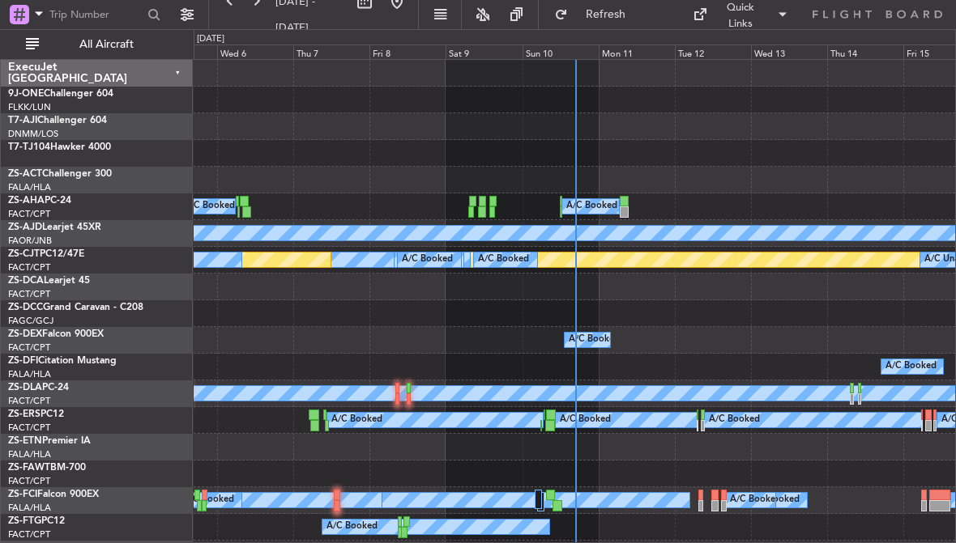
click at [557, 53] on div "Sun 10" at bounding box center [560, 52] width 76 height 15
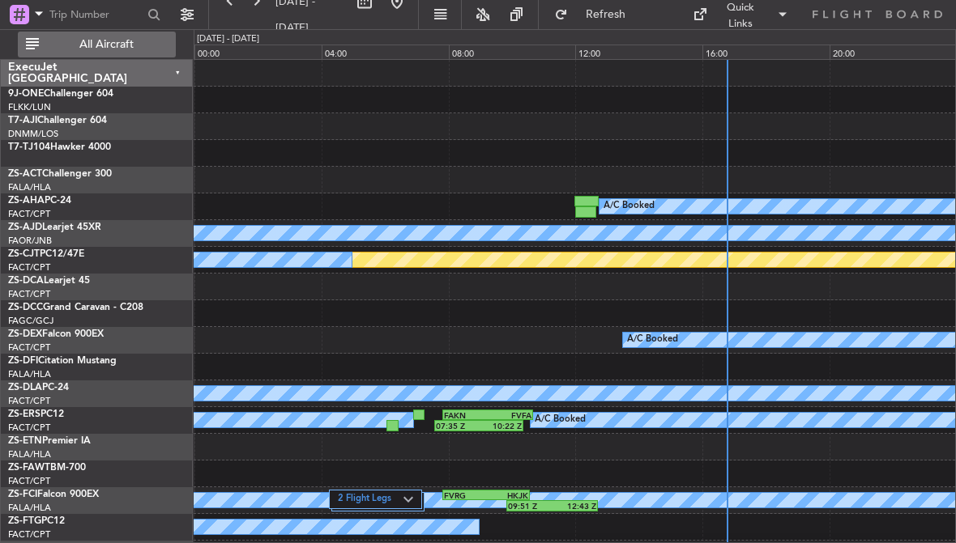
click at [119, 49] on span "All Aircraft" at bounding box center [106, 44] width 129 height 11
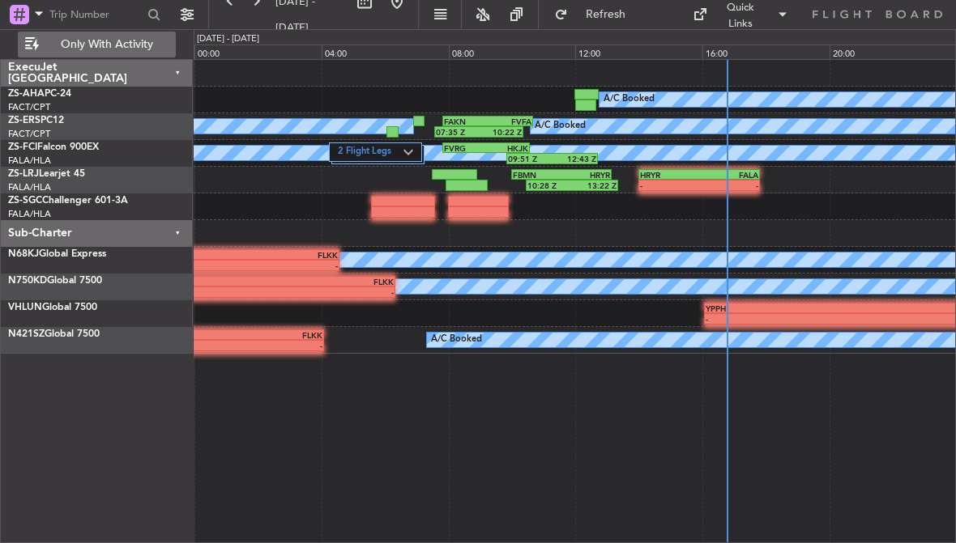
click at [682, 178] on div "HRYR" at bounding box center [669, 175] width 59 height 10
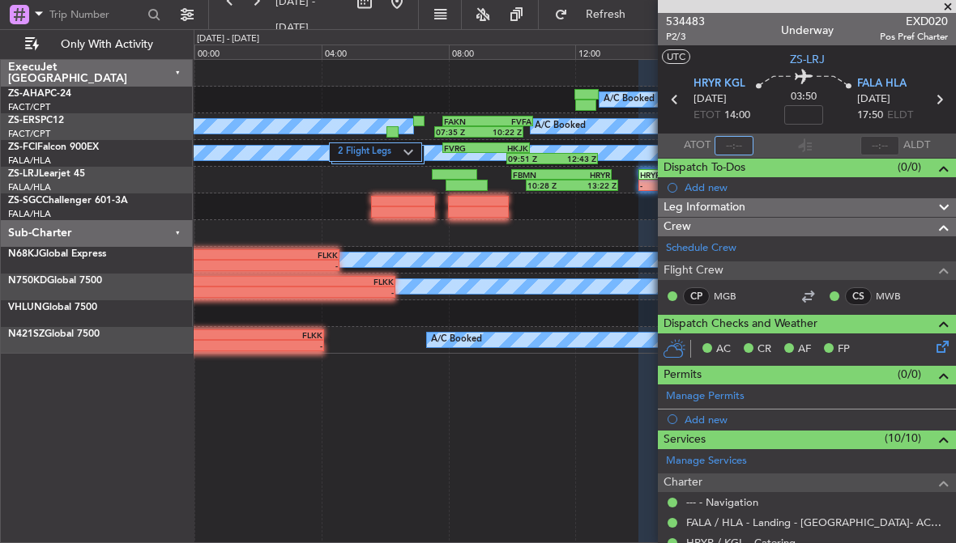
click at [738, 140] on input "text" at bounding box center [733, 145] width 39 height 19
type input "14:01"
click at [947, 7] on span at bounding box center [947, 7] width 16 height 15
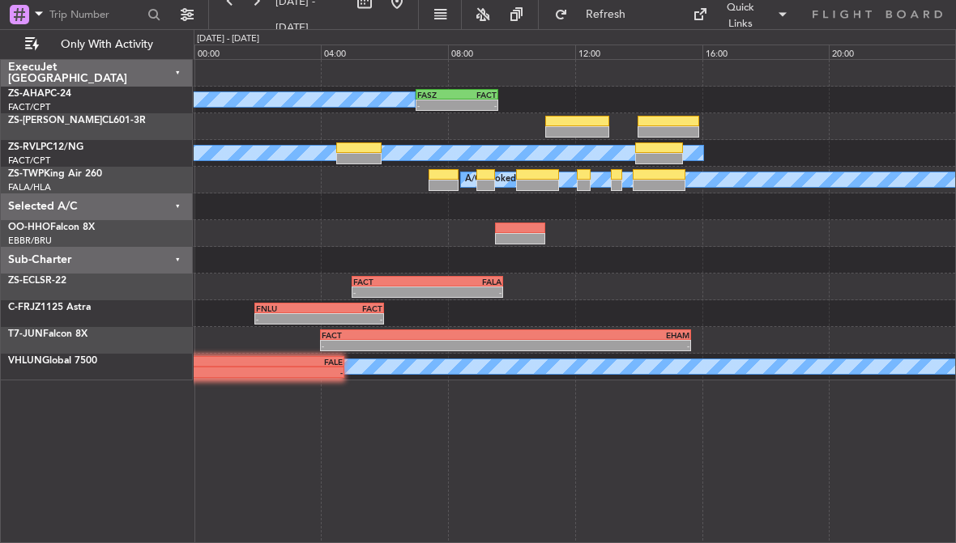
click at [660, 155] on div at bounding box center [659, 158] width 48 height 11
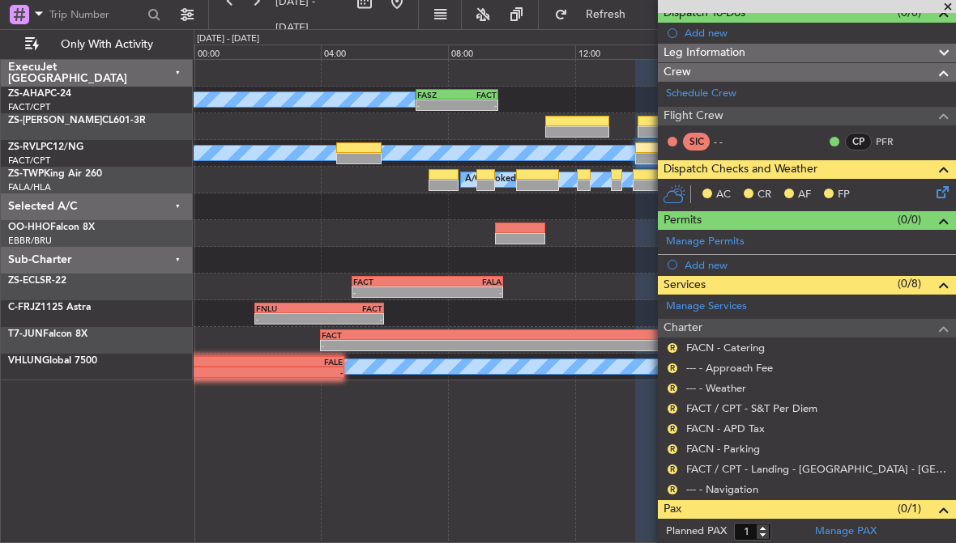
scroll to position [155, 0]
click at [671, 487] on button "R" at bounding box center [672, 490] width 10 height 10
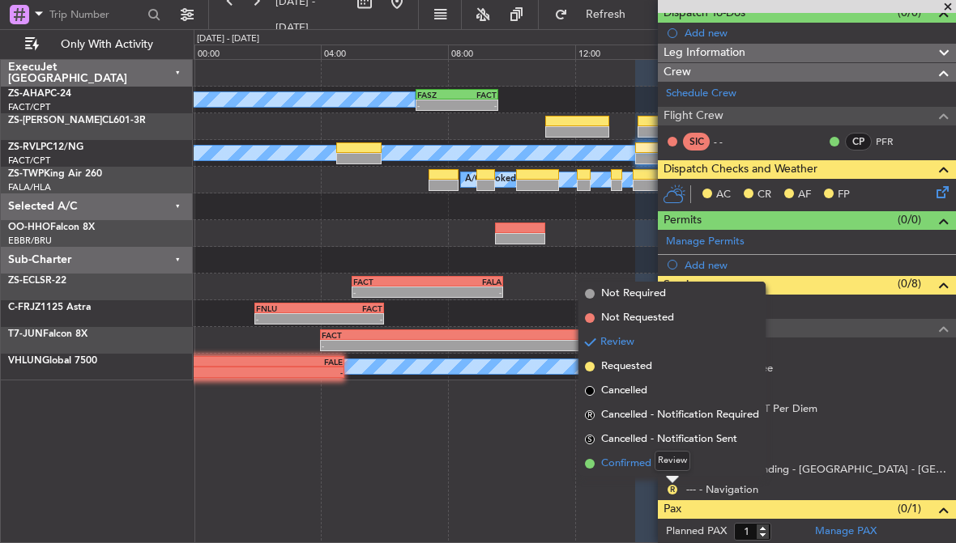
click at [636, 463] on span "Confirmed" at bounding box center [626, 464] width 50 height 16
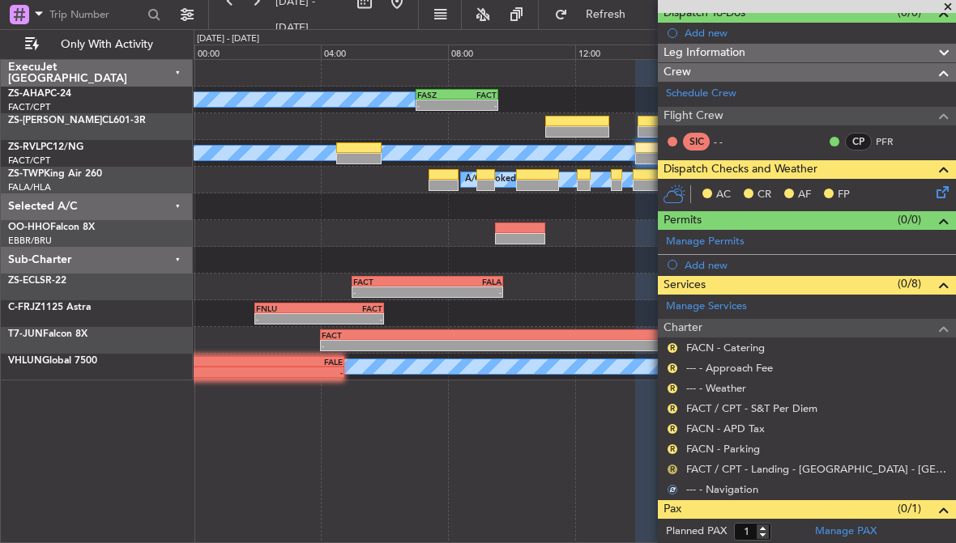
click at [672, 465] on button "R" at bounding box center [672, 470] width 10 height 10
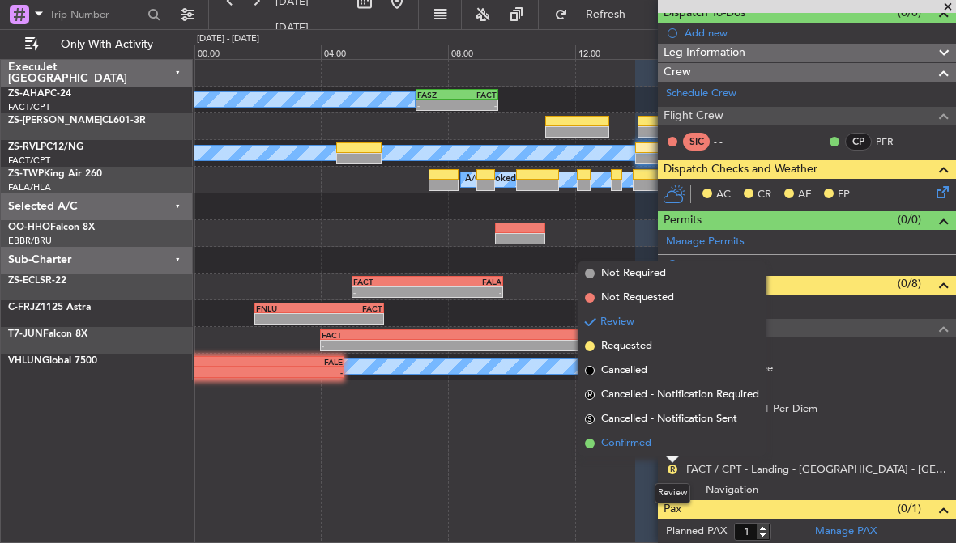
click at [636, 444] on span "Confirmed" at bounding box center [626, 444] width 50 height 16
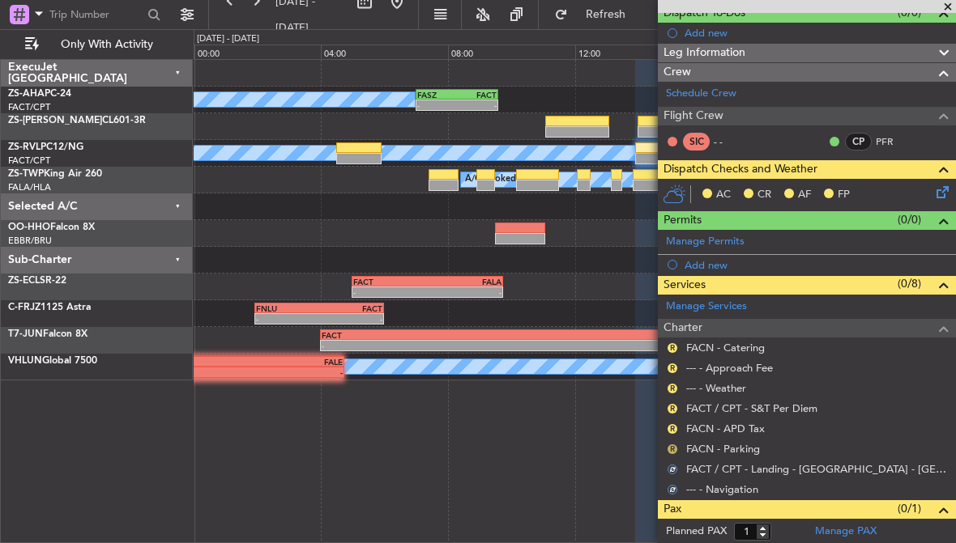
click at [670, 447] on button "R" at bounding box center [672, 450] width 10 height 10
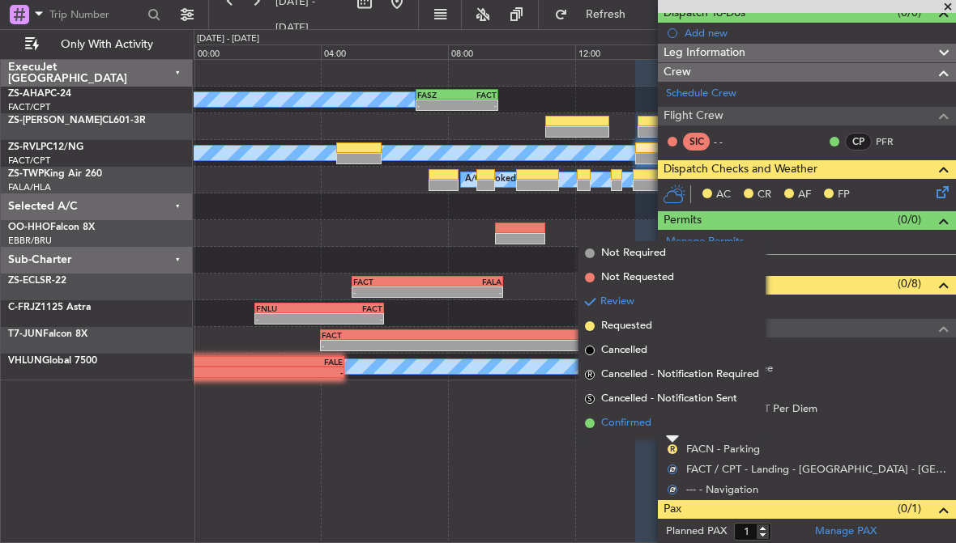
click at [629, 421] on span "Confirmed" at bounding box center [626, 423] width 50 height 16
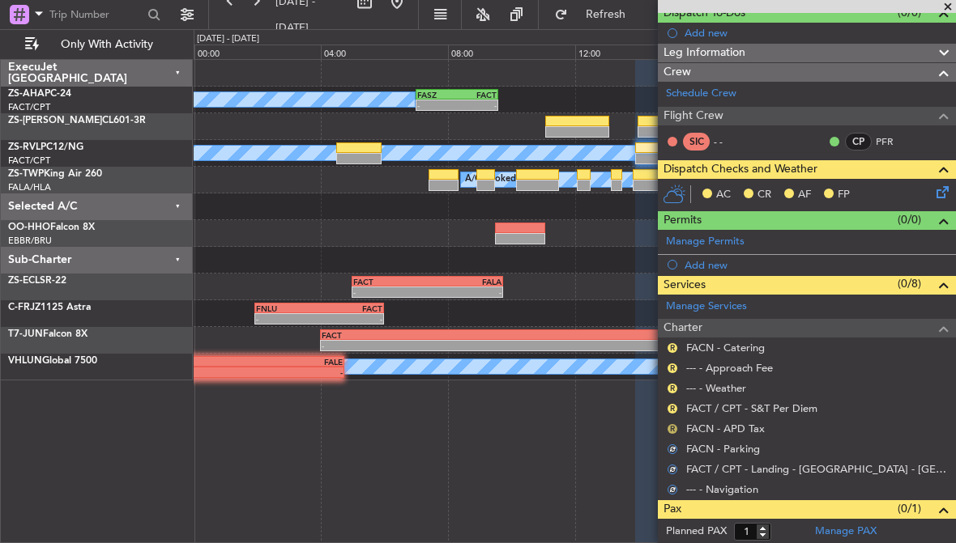
click at [675, 428] on button "R" at bounding box center [672, 429] width 10 height 10
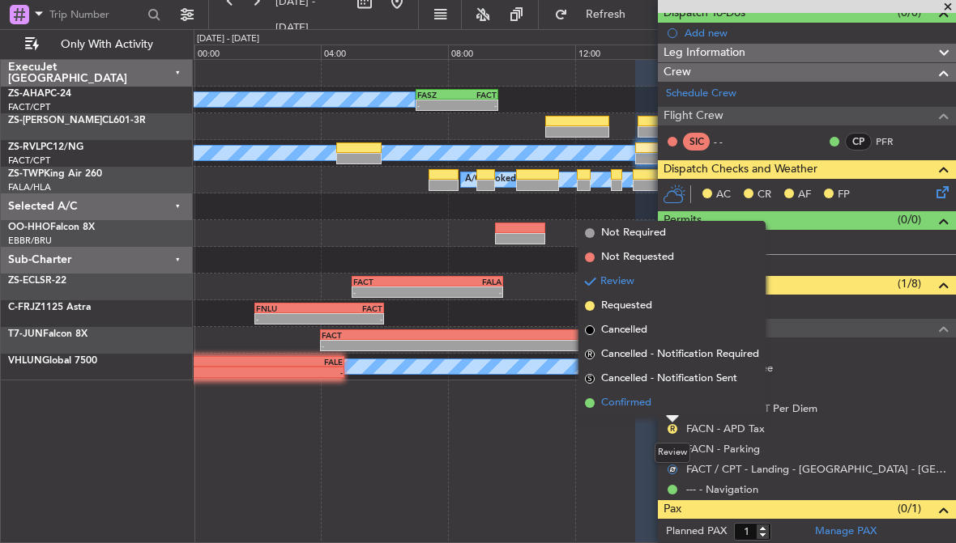
click at [630, 407] on span "Confirmed" at bounding box center [626, 403] width 50 height 16
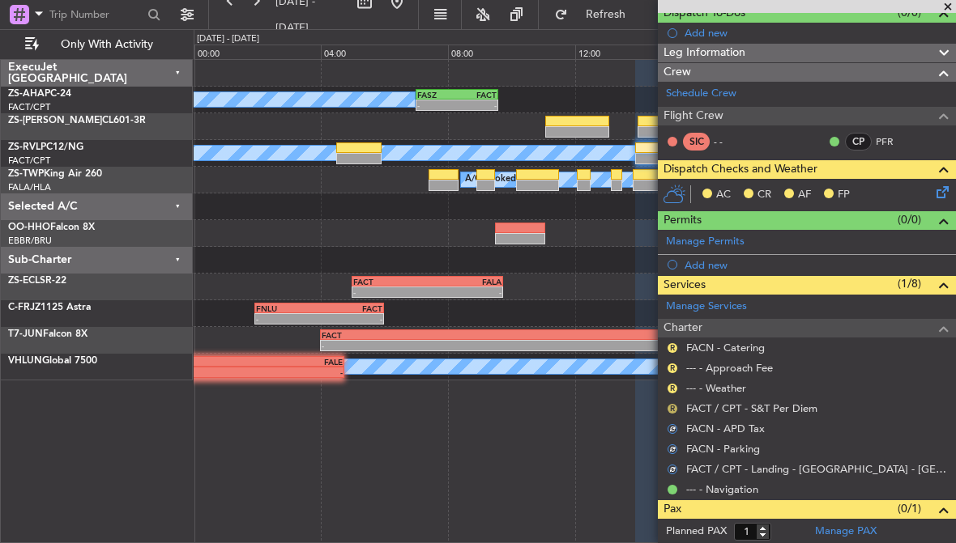
click at [674, 407] on button "R" at bounding box center [672, 409] width 10 height 10
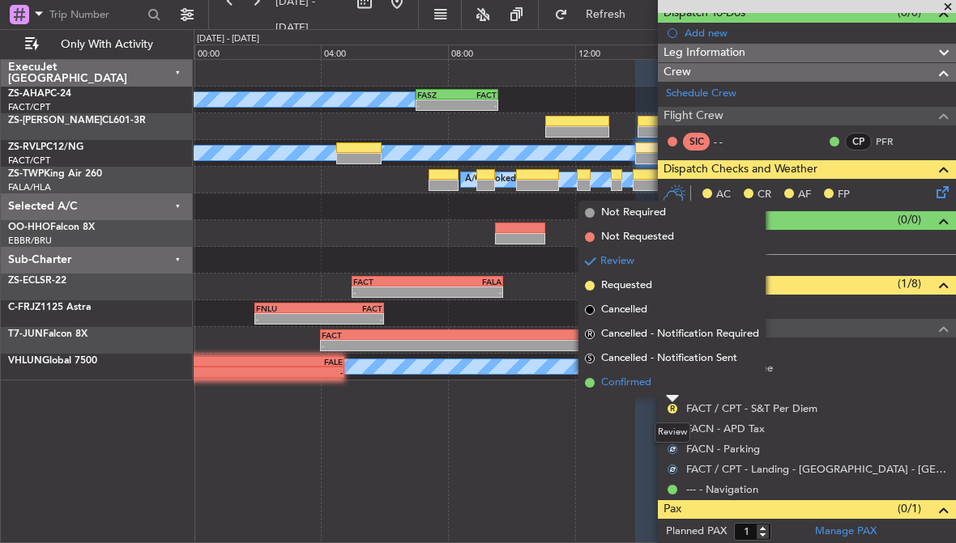
click at [633, 384] on span "Confirmed" at bounding box center [626, 383] width 50 height 16
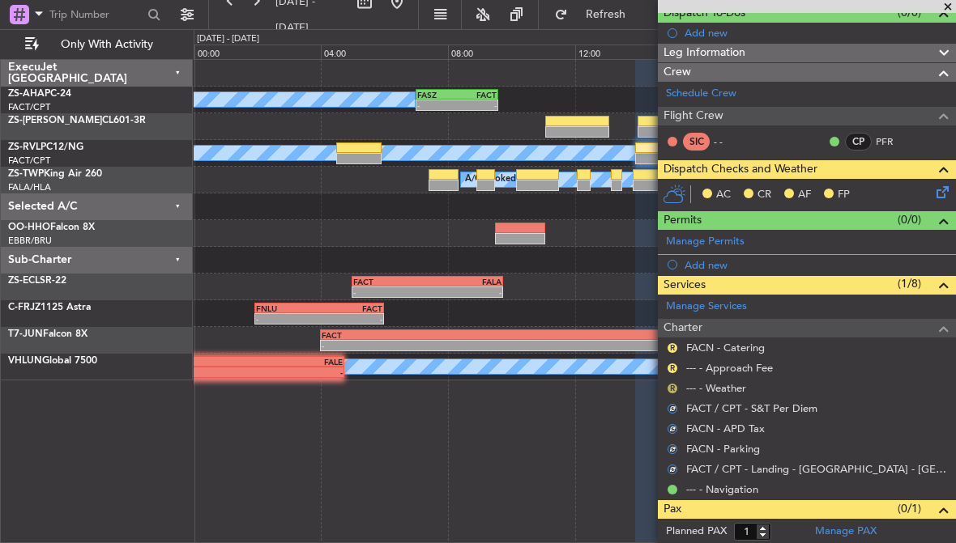
click at [675, 386] on button "R" at bounding box center [672, 389] width 10 height 10
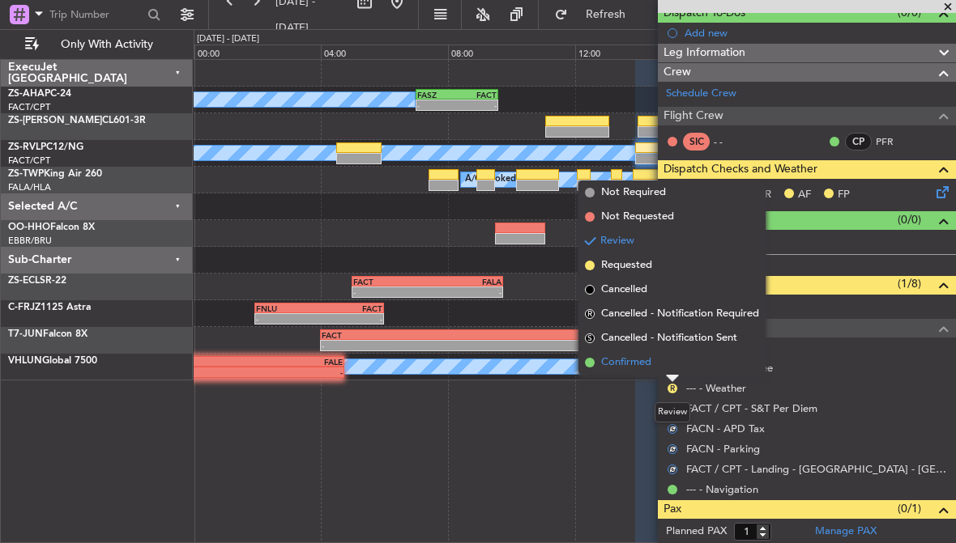
click at [624, 367] on span "Confirmed" at bounding box center [626, 363] width 50 height 16
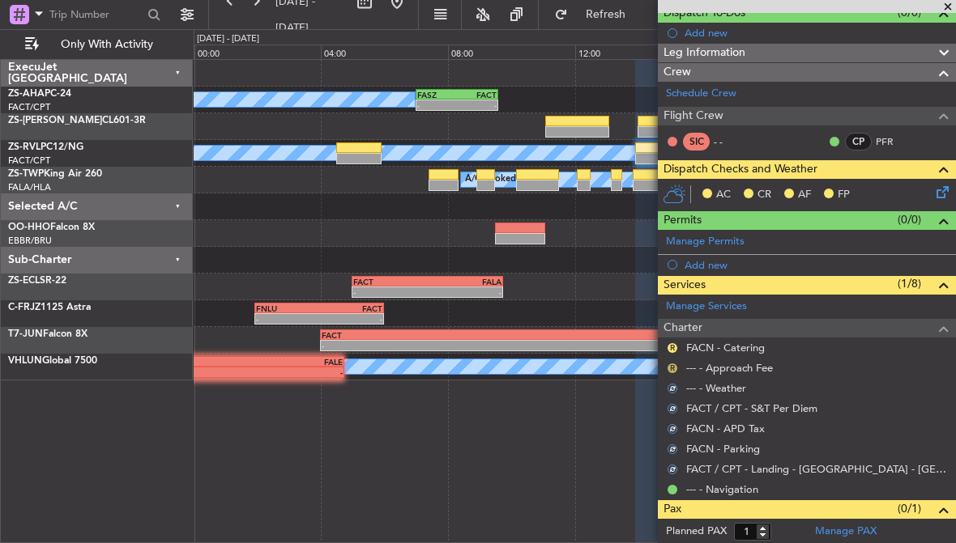
click at [672, 367] on button "R" at bounding box center [672, 369] width 10 height 10
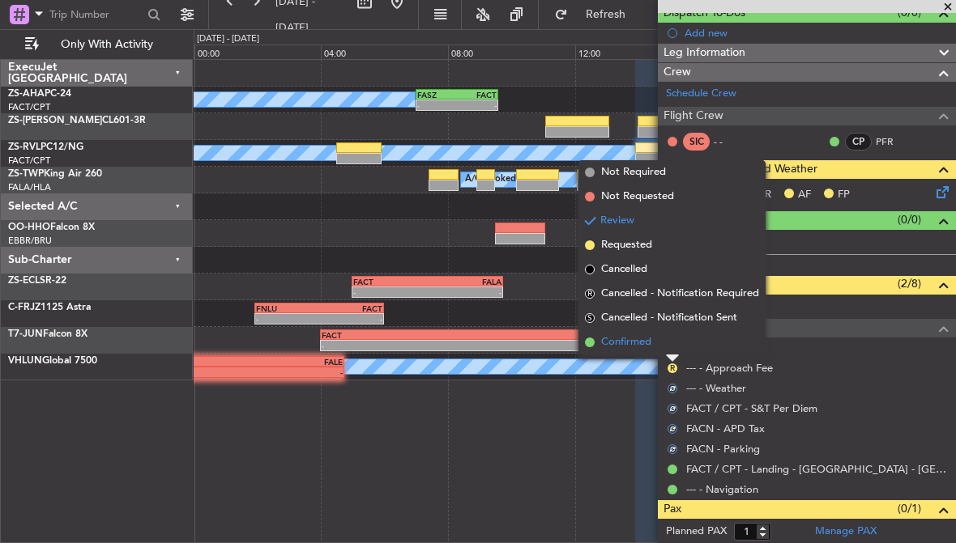
click at [627, 344] on span "Confirmed" at bounding box center [626, 342] width 50 height 16
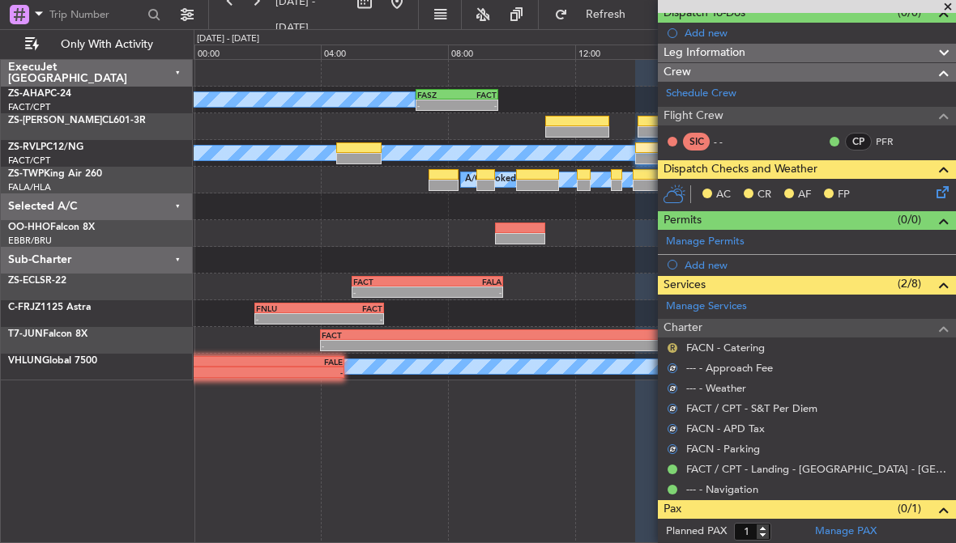
click at [671, 344] on button "R" at bounding box center [672, 348] width 10 height 10
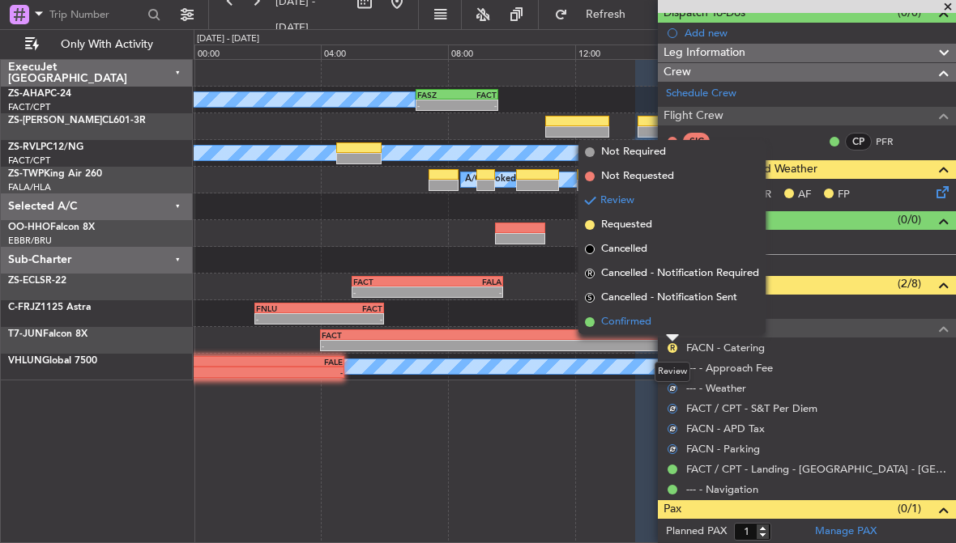
click at [627, 324] on span "Confirmed" at bounding box center [626, 322] width 50 height 16
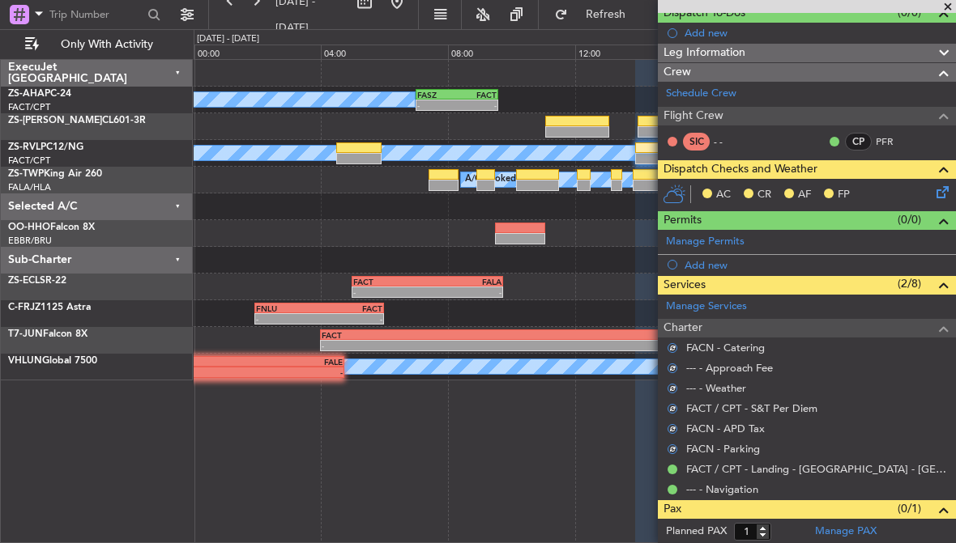
click at [940, 193] on icon at bounding box center [939, 189] width 13 height 13
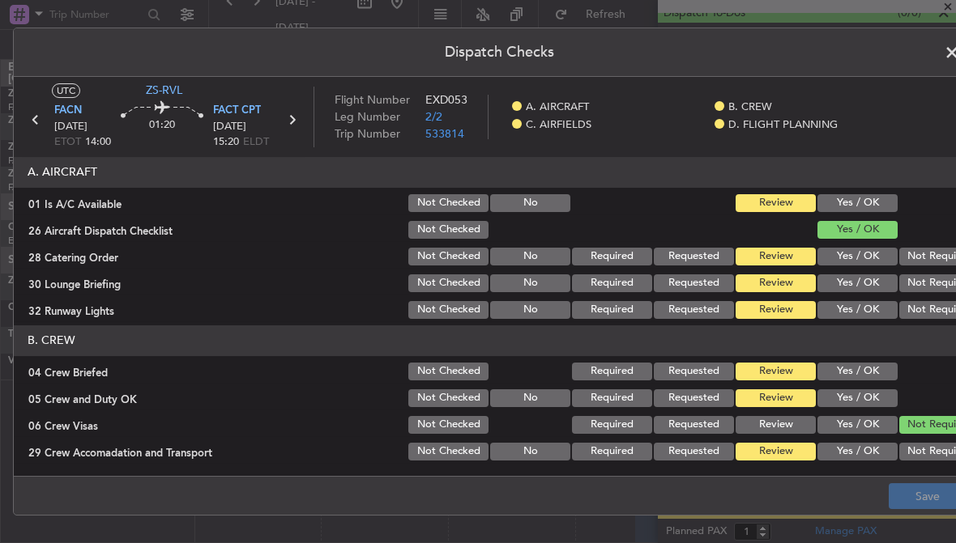
click at [889, 203] on button "Yes / OK" at bounding box center [857, 203] width 80 height 18
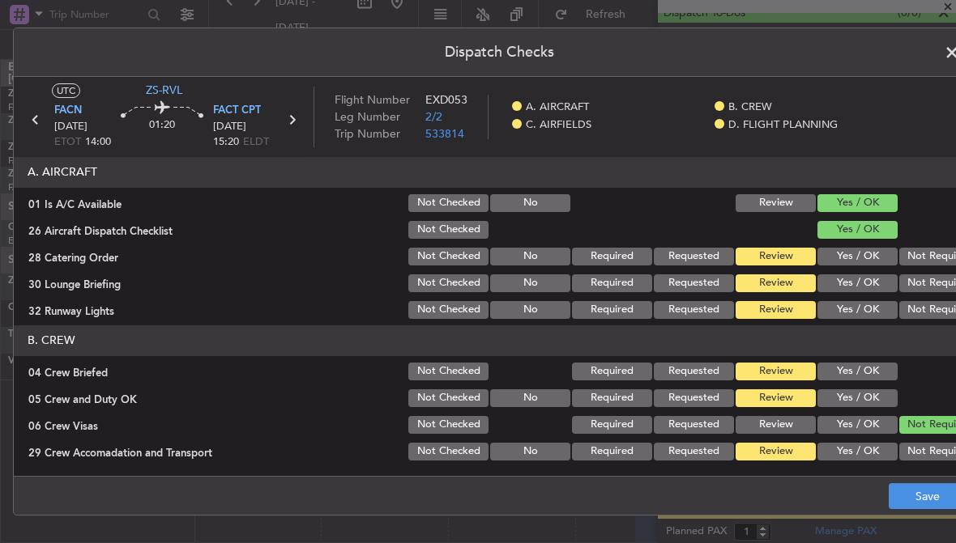
click at [936, 259] on button "Not Required" at bounding box center [939, 257] width 80 height 18
click at [940, 285] on button "Not Required" at bounding box center [939, 284] width 80 height 18
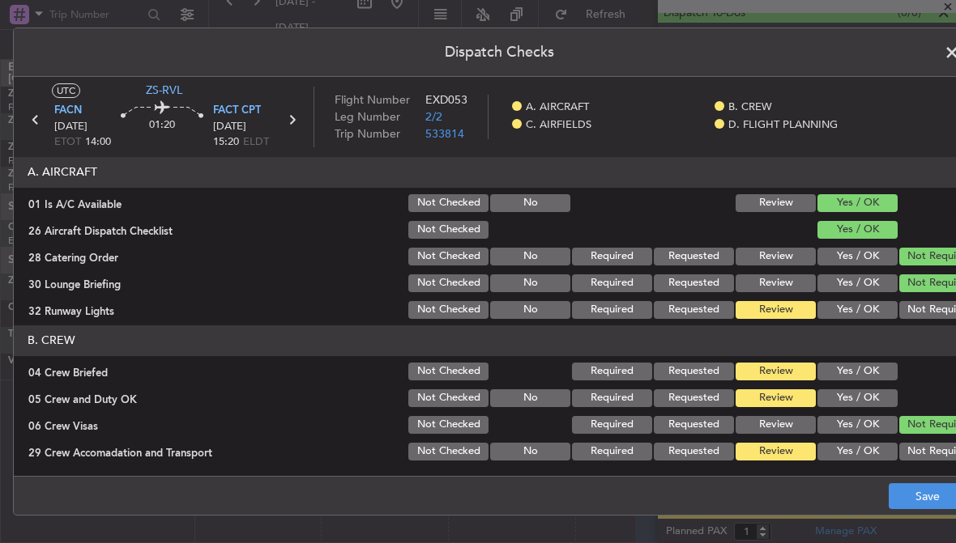
click at [941, 311] on button "Not Required" at bounding box center [939, 310] width 80 height 18
click at [876, 371] on button "Yes / OK" at bounding box center [857, 372] width 80 height 18
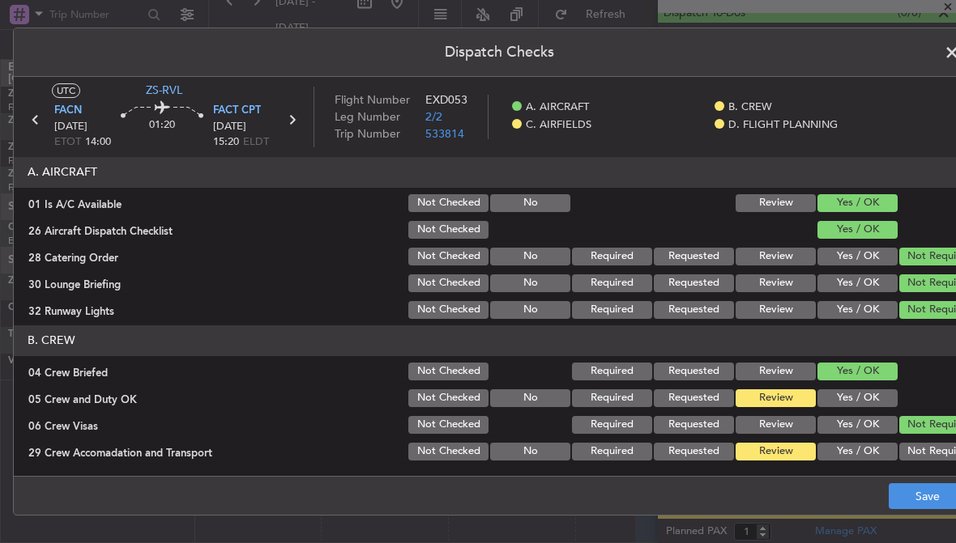
click at [882, 398] on button "Yes / OK" at bounding box center [857, 399] width 80 height 18
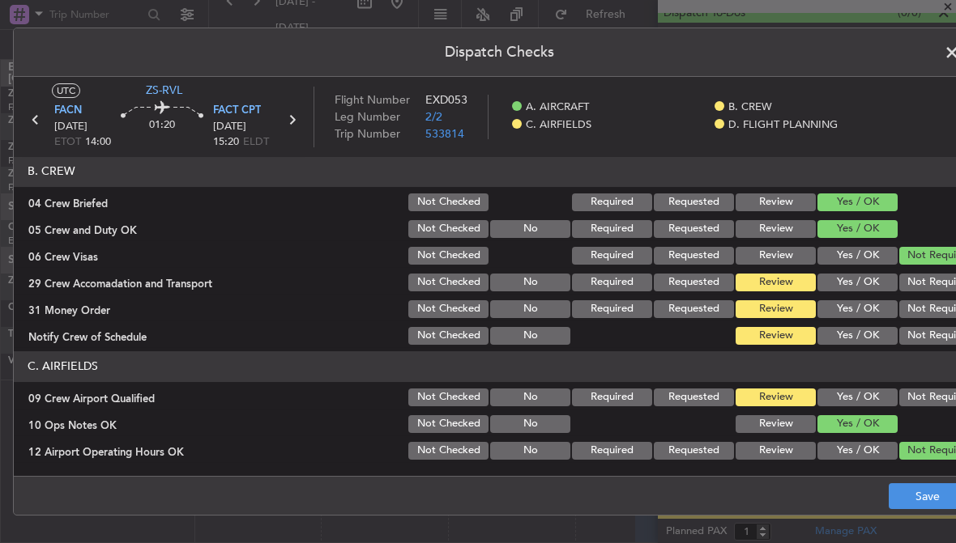
scroll to position [190, 0]
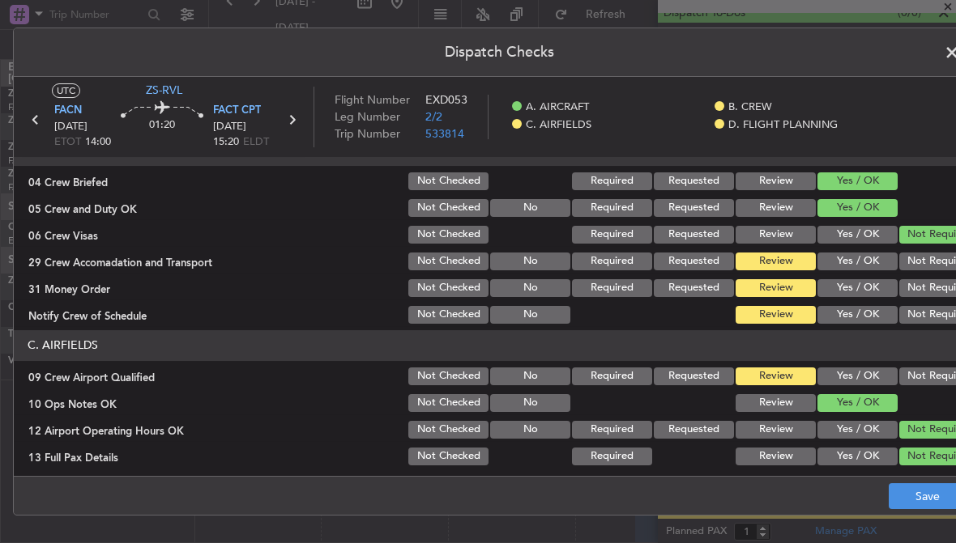
click at [926, 316] on button "Not Required" at bounding box center [939, 315] width 80 height 18
click at [931, 258] on button "Not Required" at bounding box center [939, 262] width 80 height 18
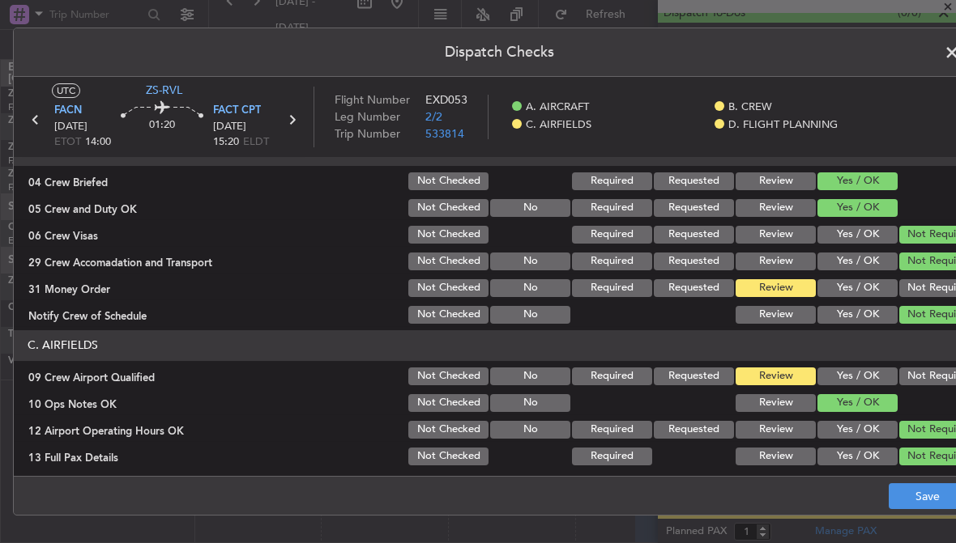
click at [933, 284] on button "Not Required" at bounding box center [939, 288] width 80 height 18
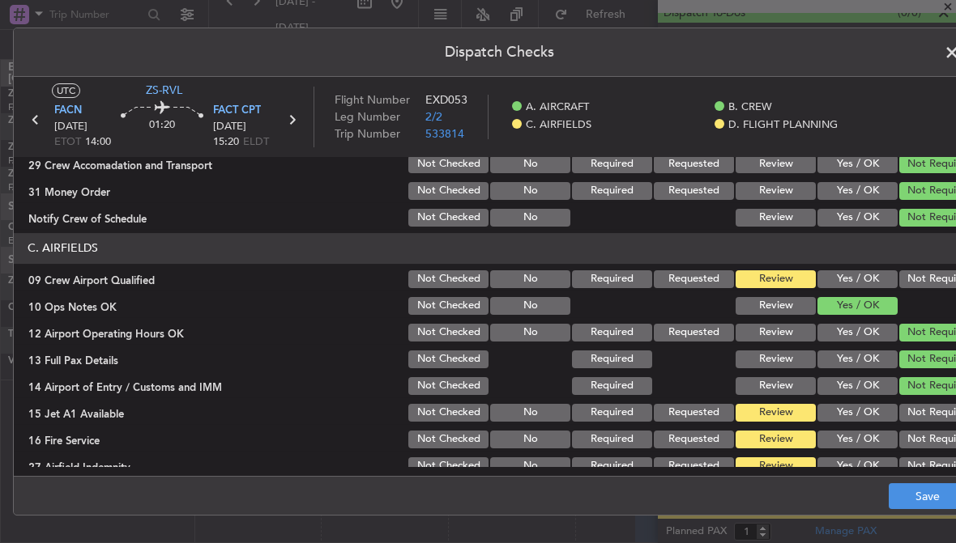
scroll to position [291, 0]
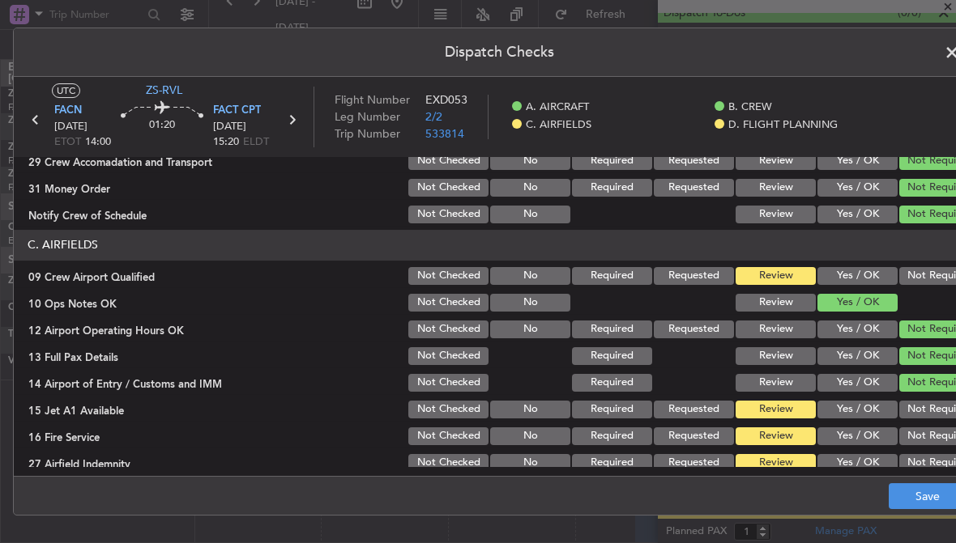
click at [934, 275] on button "Not Required" at bounding box center [939, 276] width 80 height 18
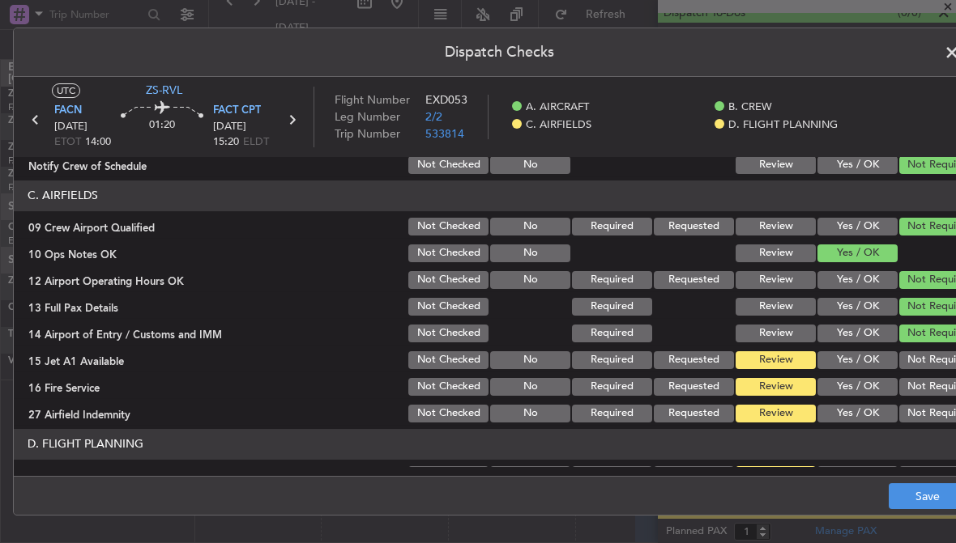
scroll to position [363, 0]
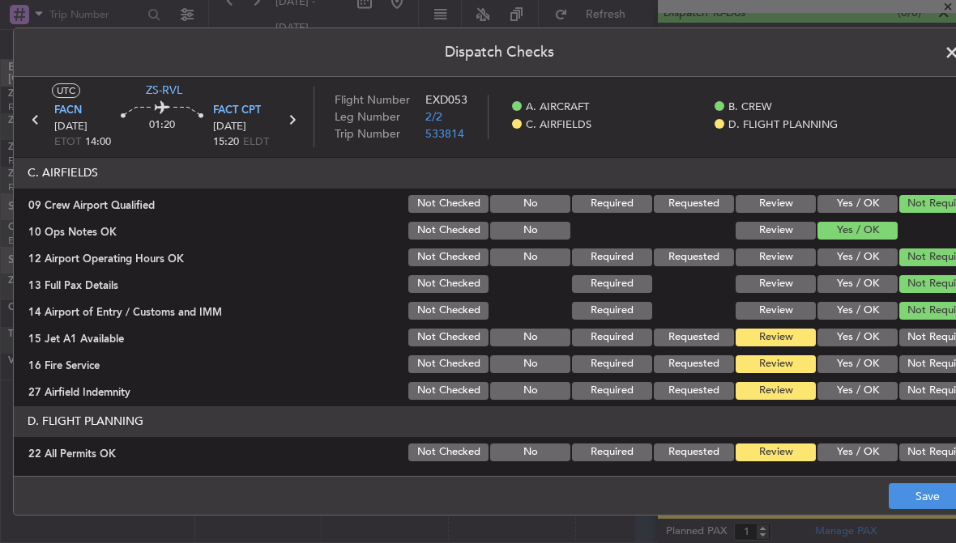
click at [932, 338] on button "Not Required" at bounding box center [939, 338] width 80 height 18
click at [934, 359] on button "Not Required" at bounding box center [939, 364] width 80 height 18
click at [933, 385] on button "Not Required" at bounding box center [939, 391] width 80 height 18
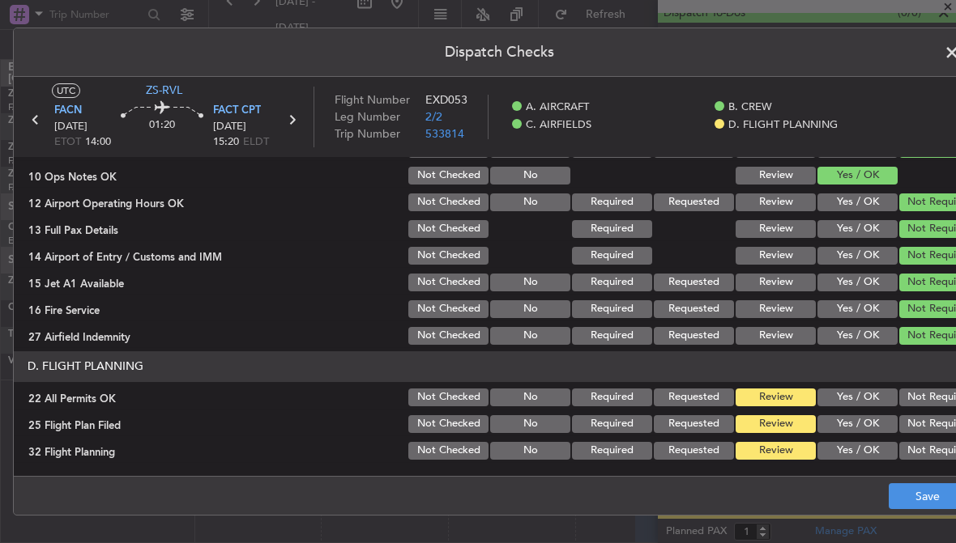
scroll to position [418, 0]
click at [932, 395] on button "Not Required" at bounding box center [939, 398] width 80 height 18
click at [881, 431] on button "Yes / OK" at bounding box center [857, 424] width 80 height 18
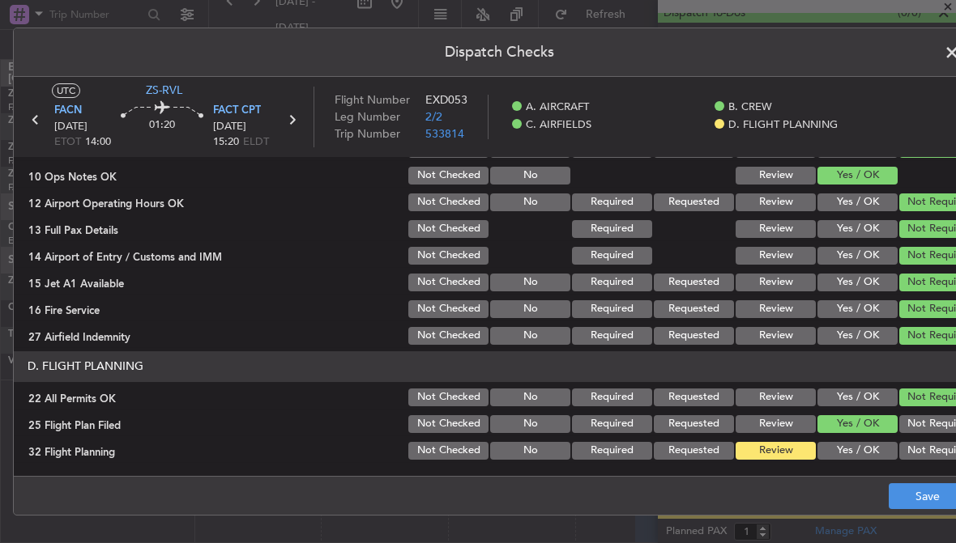
click at [883, 452] on button "Yes / OK" at bounding box center [857, 451] width 80 height 18
click at [905, 492] on button "Save" at bounding box center [926, 496] width 77 height 26
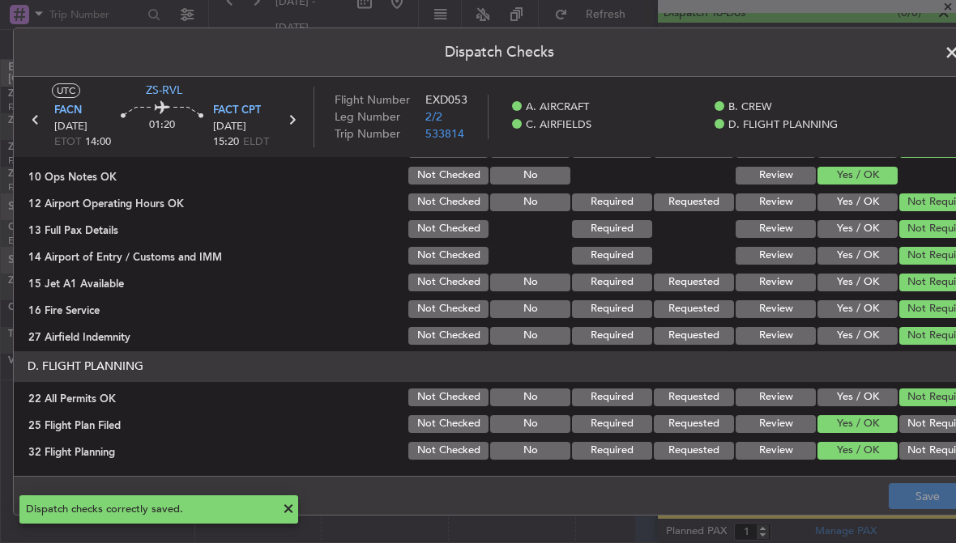
click at [955, 56] on span at bounding box center [960, 56] width 0 height 32
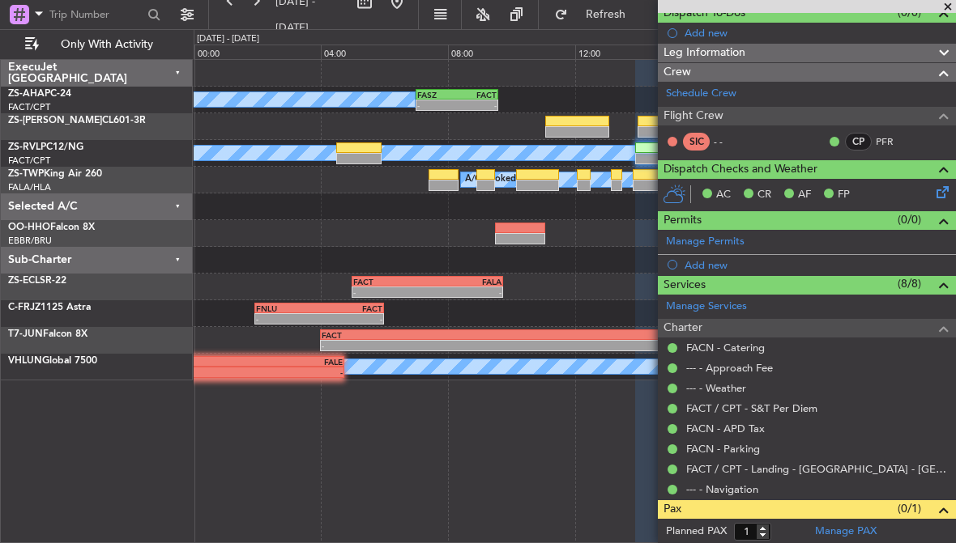
click at [358, 155] on div at bounding box center [358, 158] width 45 height 11
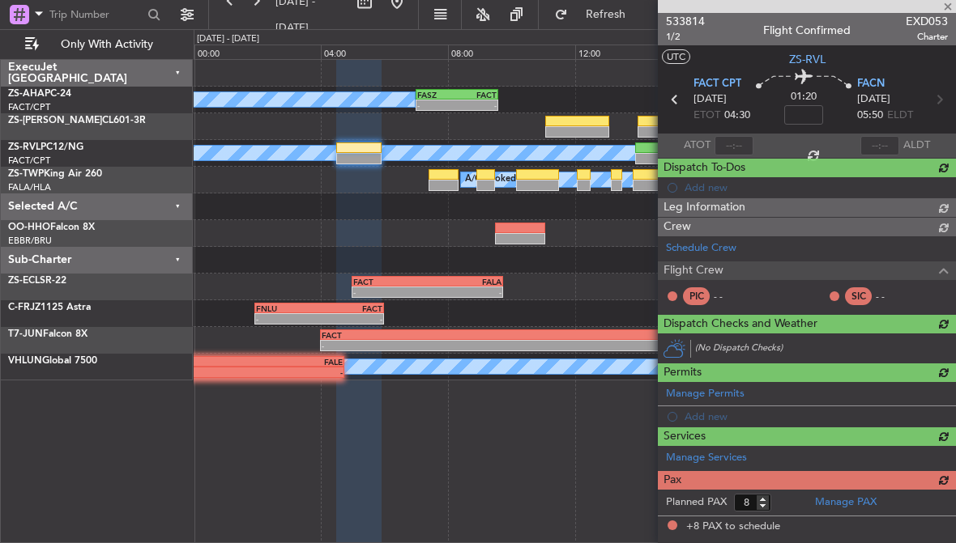
scroll to position [0, 0]
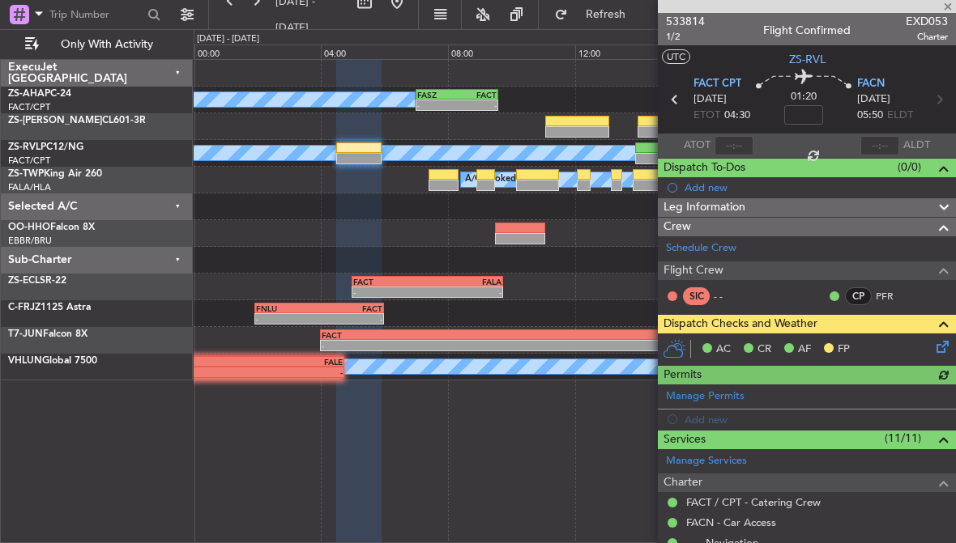
click at [935, 344] on icon at bounding box center [939, 344] width 13 height 13
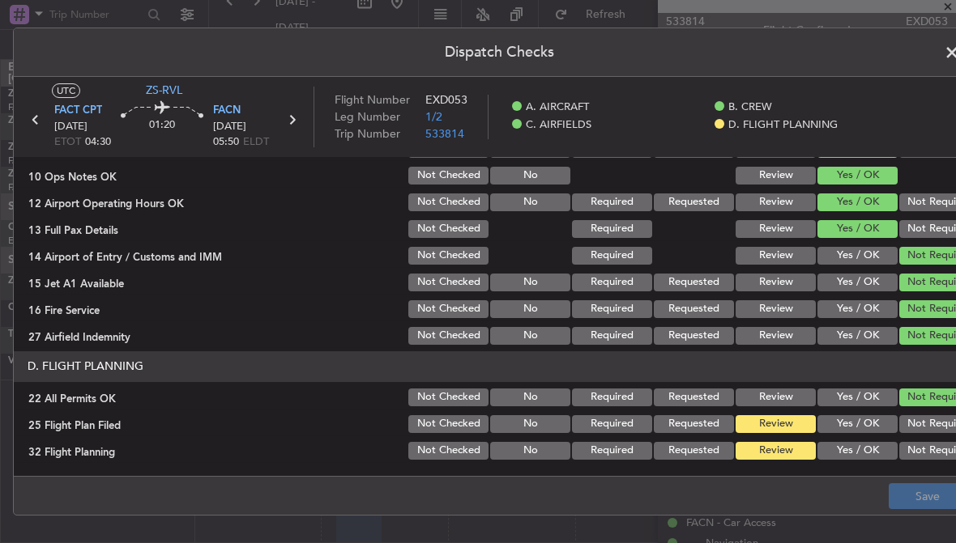
scroll to position [418, 0]
click at [871, 452] on button "Yes / OK" at bounding box center [857, 451] width 80 height 18
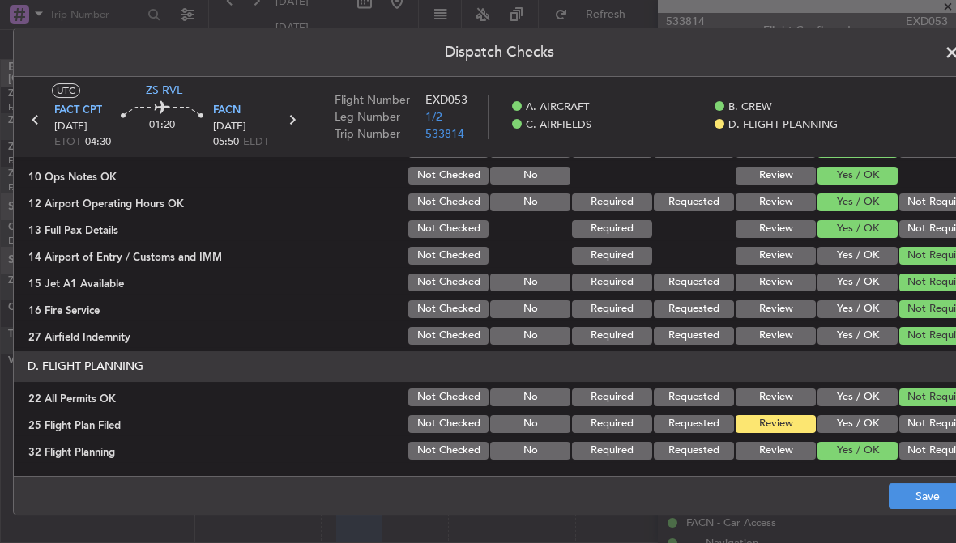
click at [875, 423] on button "Yes / OK" at bounding box center [857, 424] width 80 height 18
click at [900, 490] on button "Save" at bounding box center [926, 496] width 77 height 26
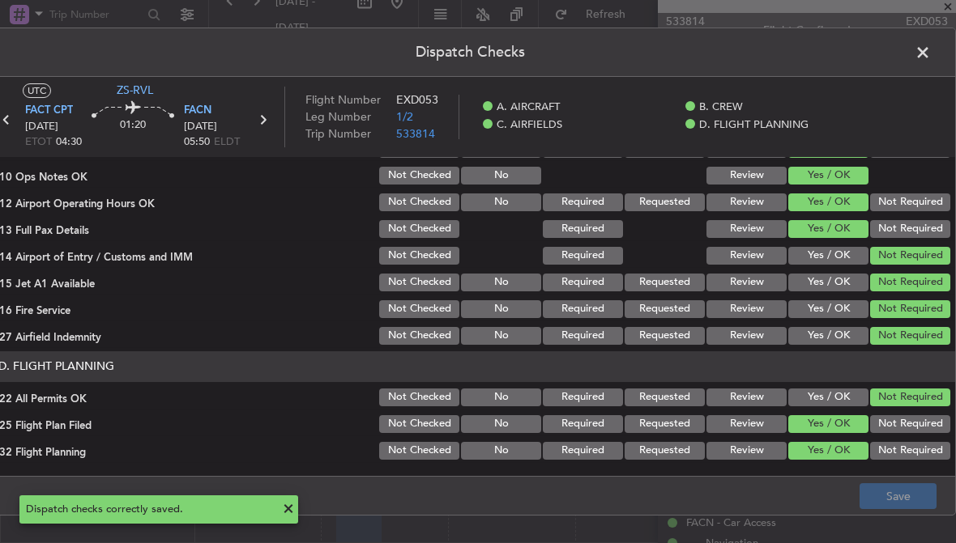
scroll to position [0, 29]
click at [930, 53] on span at bounding box center [930, 56] width 0 height 32
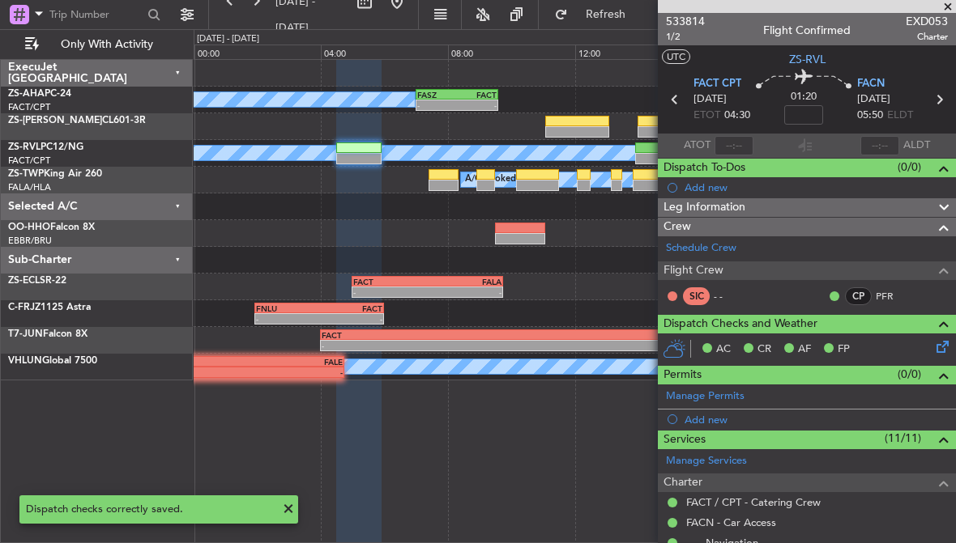
click at [947, 5] on span at bounding box center [947, 7] width 16 height 15
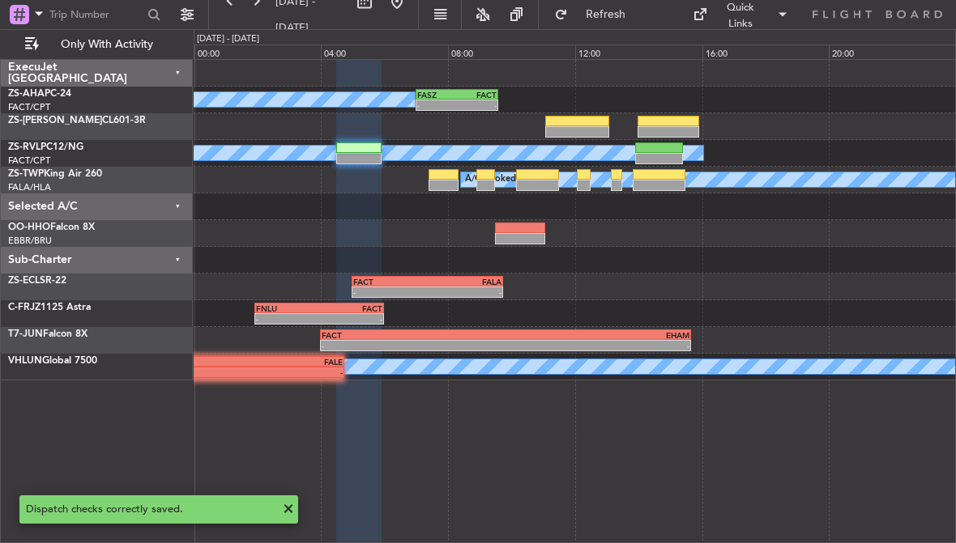
type input "0"
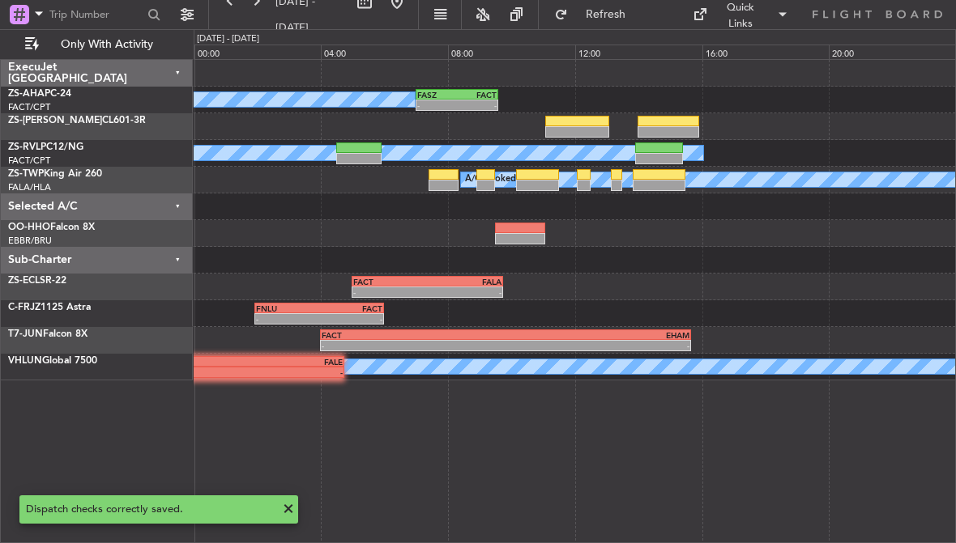
click at [662, 178] on div at bounding box center [658, 174] width 53 height 11
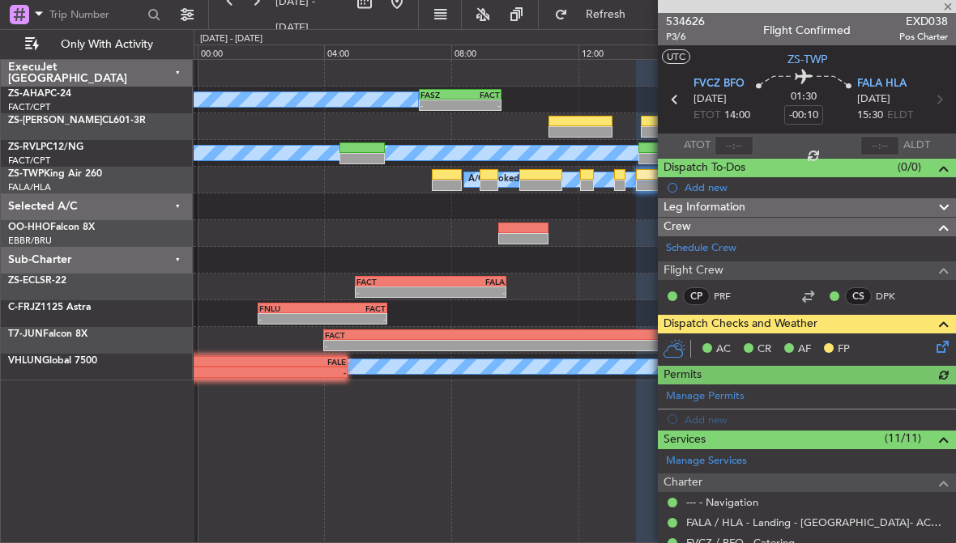
click at [940, 346] on icon at bounding box center [939, 344] width 13 height 13
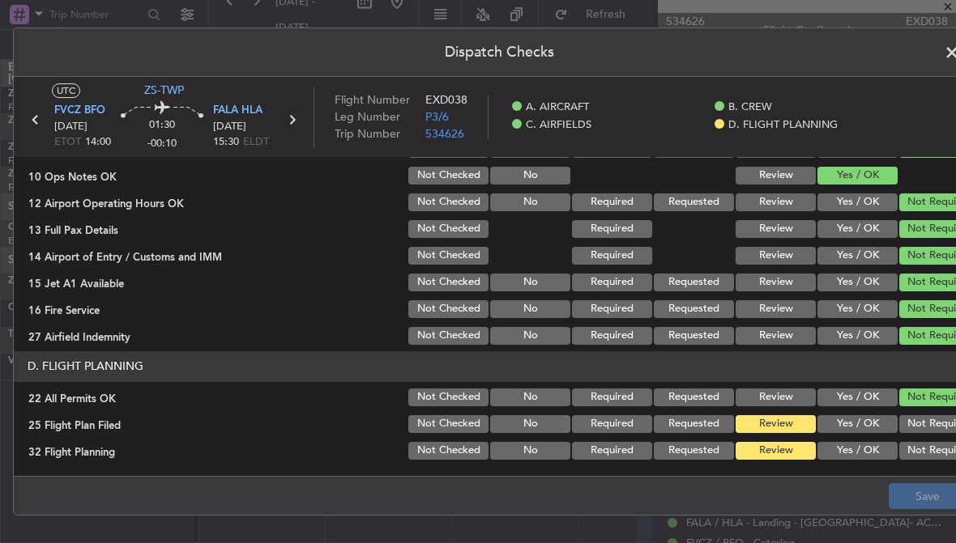
scroll to position [418, 0]
click at [865, 451] on button "Yes / OK" at bounding box center [857, 451] width 80 height 18
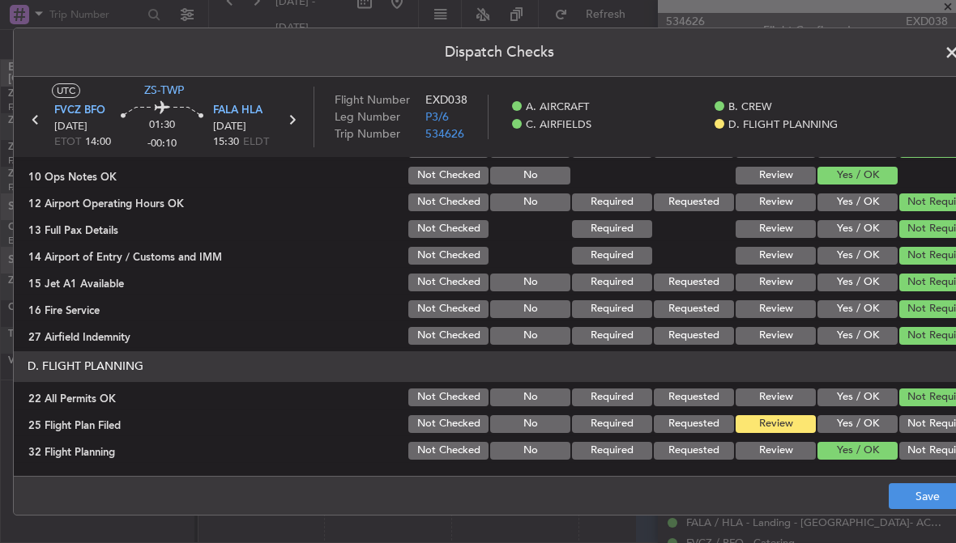
click at [869, 428] on button "Yes / OK" at bounding box center [857, 424] width 80 height 18
click at [897, 492] on button "Save" at bounding box center [926, 496] width 77 height 26
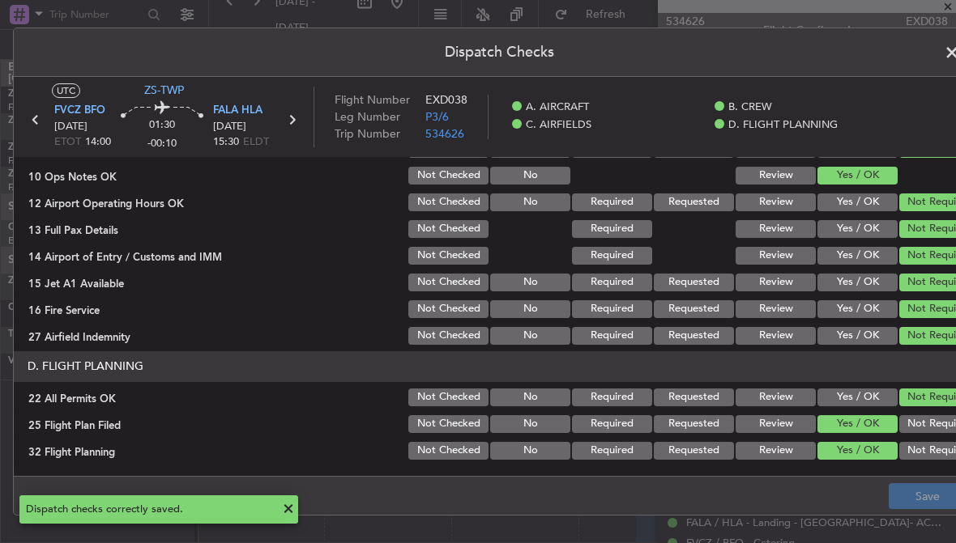
click at [955, 55] on span at bounding box center [960, 56] width 0 height 32
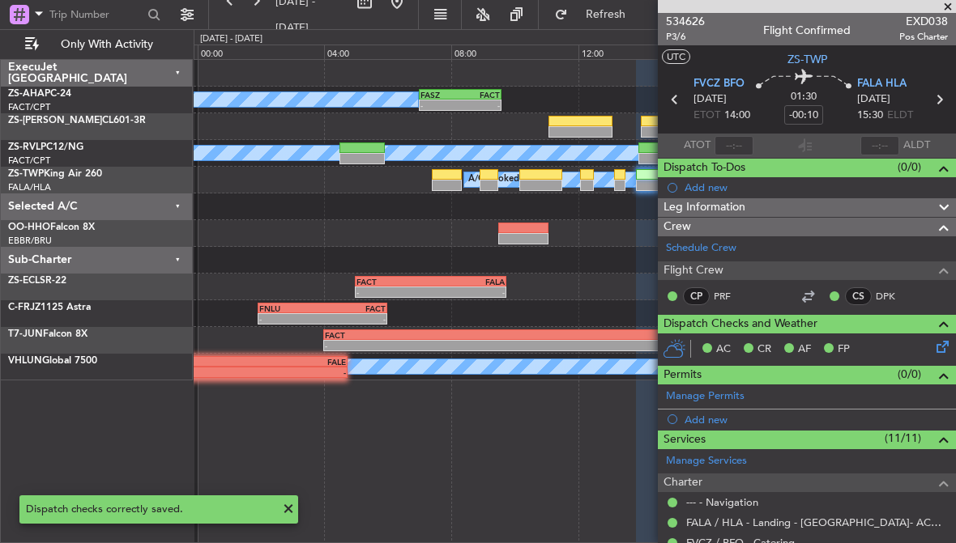
click at [617, 188] on div at bounding box center [619, 185] width 11 height 11
type input "-00:15"
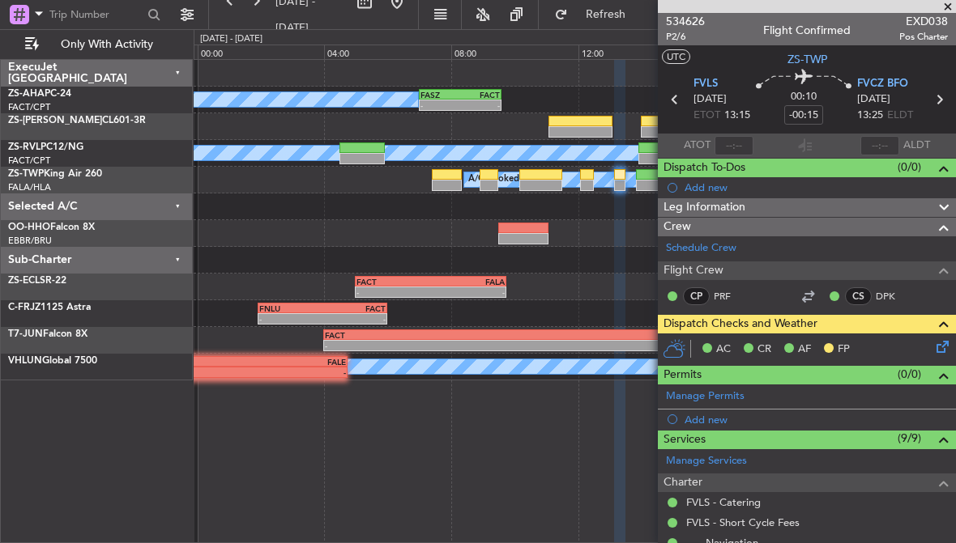
click at [943, 342] on icon at bounding box center [939, 344] width 13 height 13
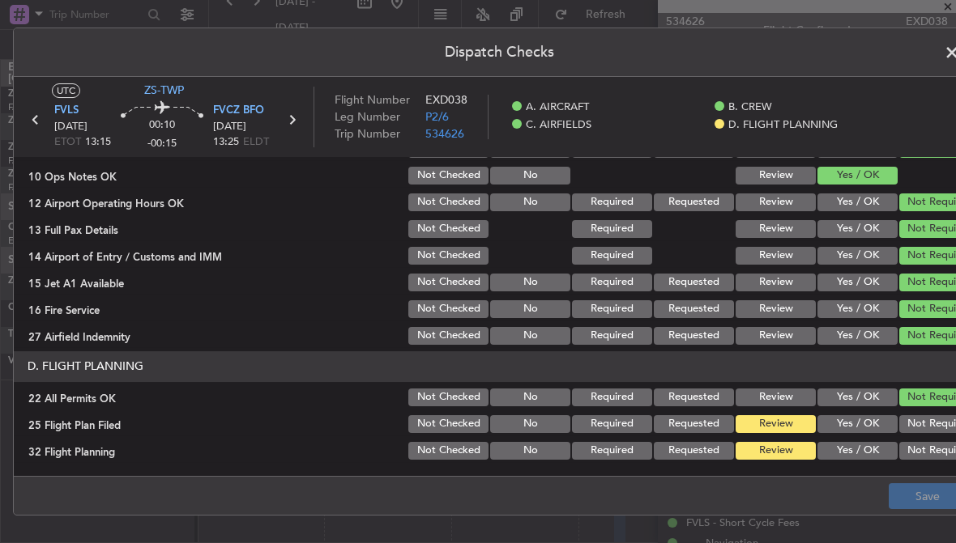
click at [866, 443] on button "Yes / OK" at bounding box center [857, 451] width 80 height 18
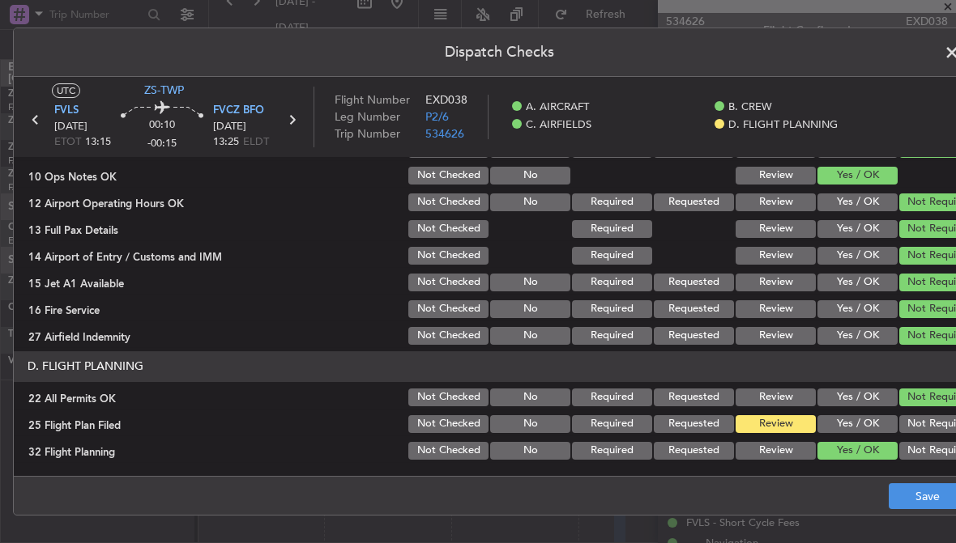
click at [868, 427] on button "Yes / OK" at bounding box center [857, 424] width 80 height 18
click at [905, 492] on button "Save" at bounding box center [926, 496] width 77 height 26
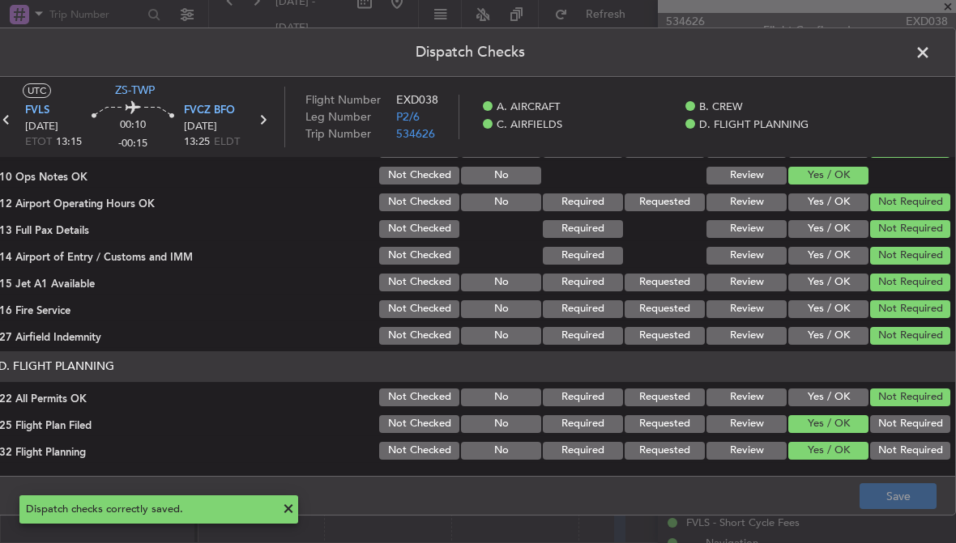
scroll to position [0, 29]
click at [930, 56] on span at bounding box center [930, 56] width 0 height 32
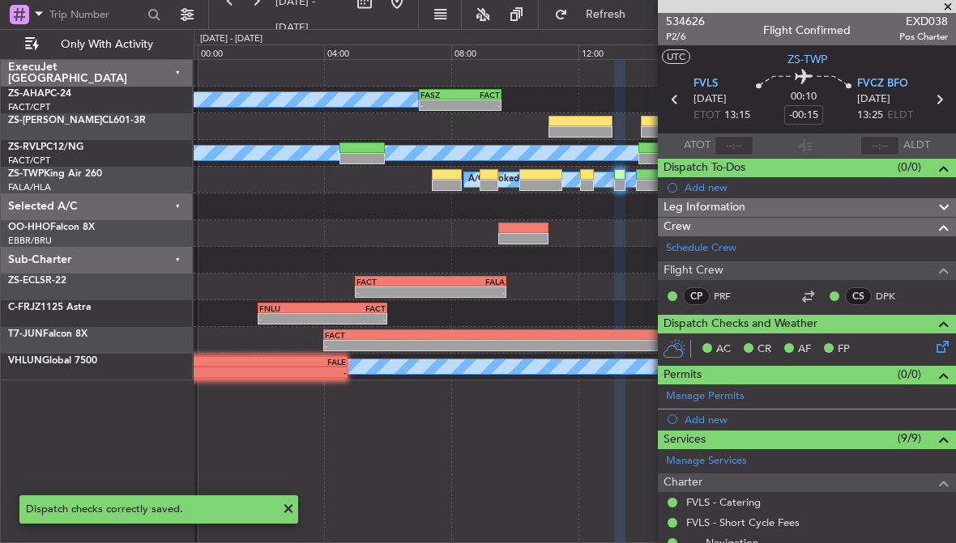
click at [590, 185] on div at bounding box center [587, 185] width 14 height 11
type input "4"
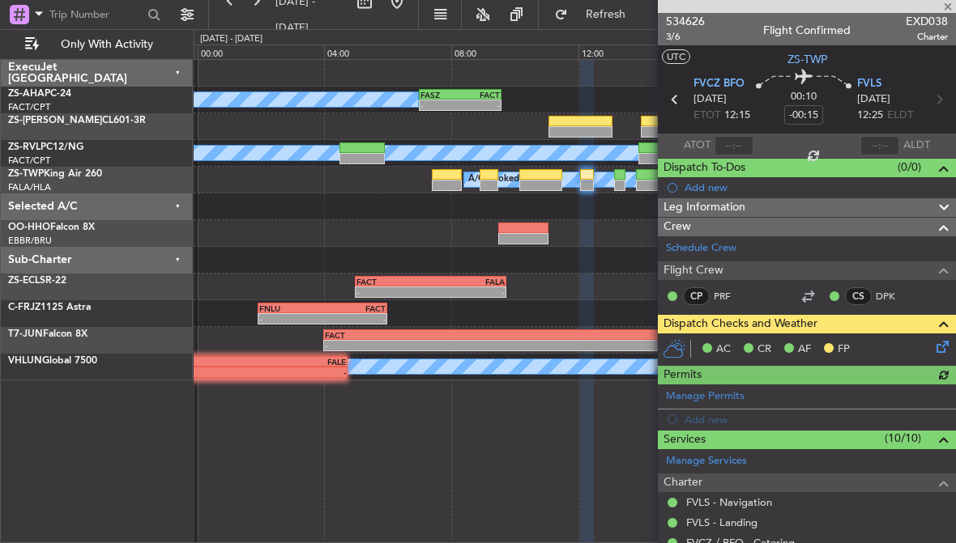
click at [943, 350] on icon at bounding box center [939, 344] width 13 height 13
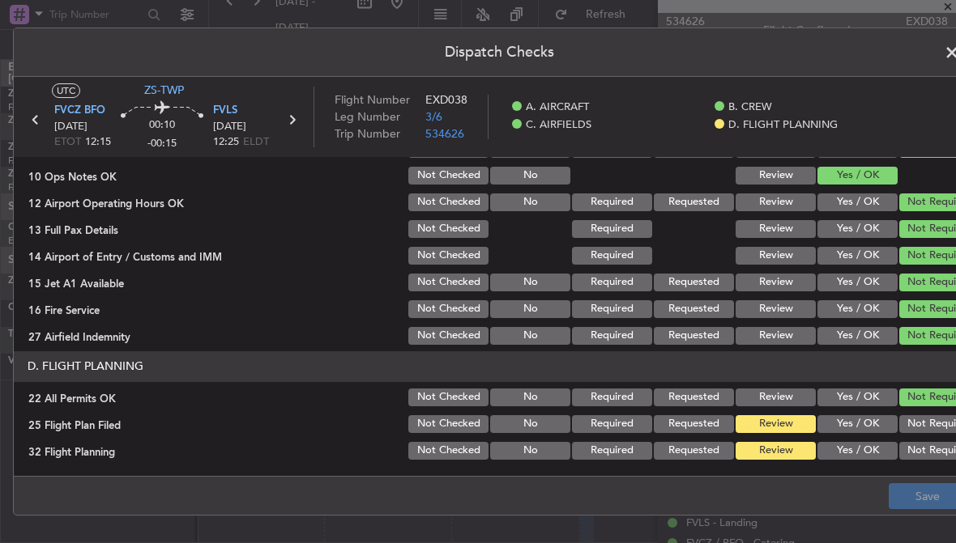
scroll to position [418, 0]
click at [858, 451] on button "Yes / OK" at bounding box center [857, 451] width 80 height 18
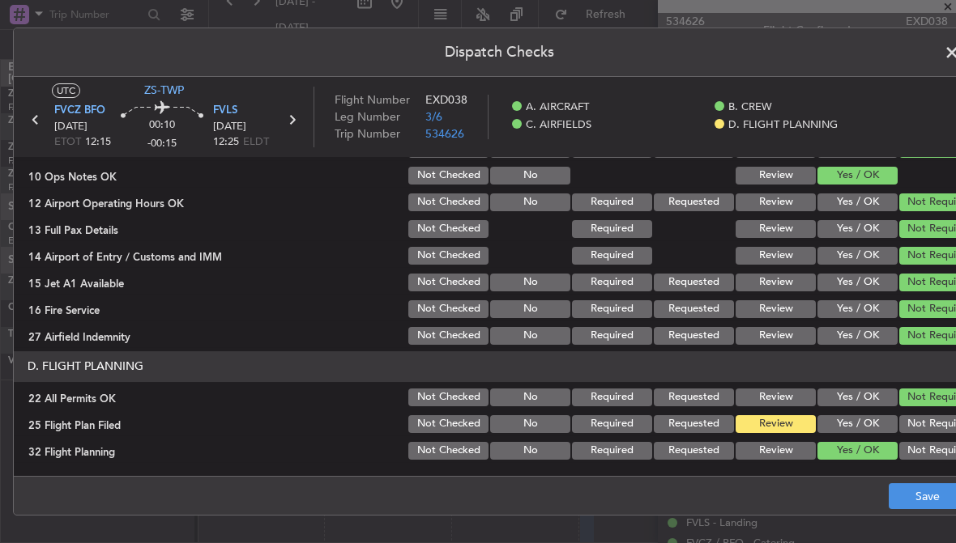
click at [857, 428] on button "Yes / OK" at bounding box center [857, 424] width 80 height 18
click at [916, 496] on button "Save" at bounding box center [926, 496] width 77 height 26
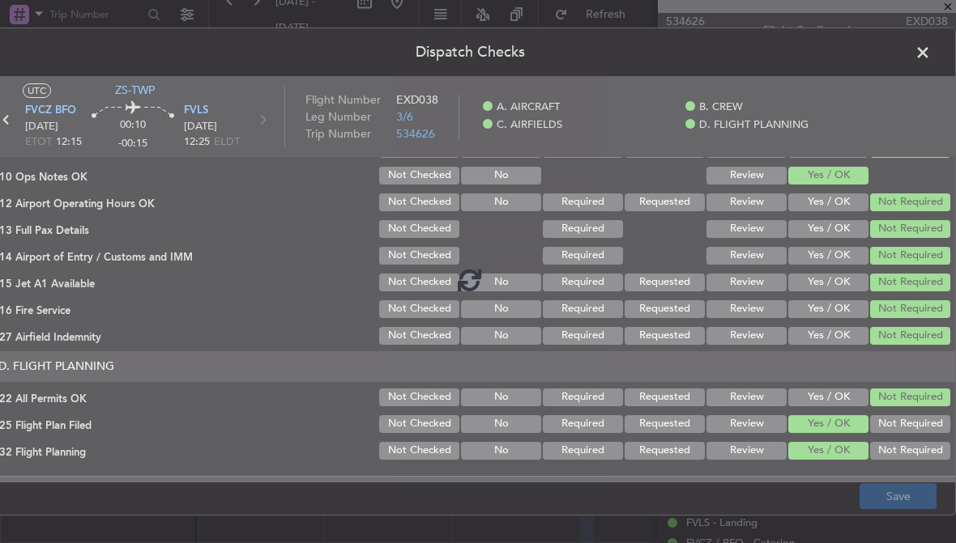
scroll to position [0, 29]
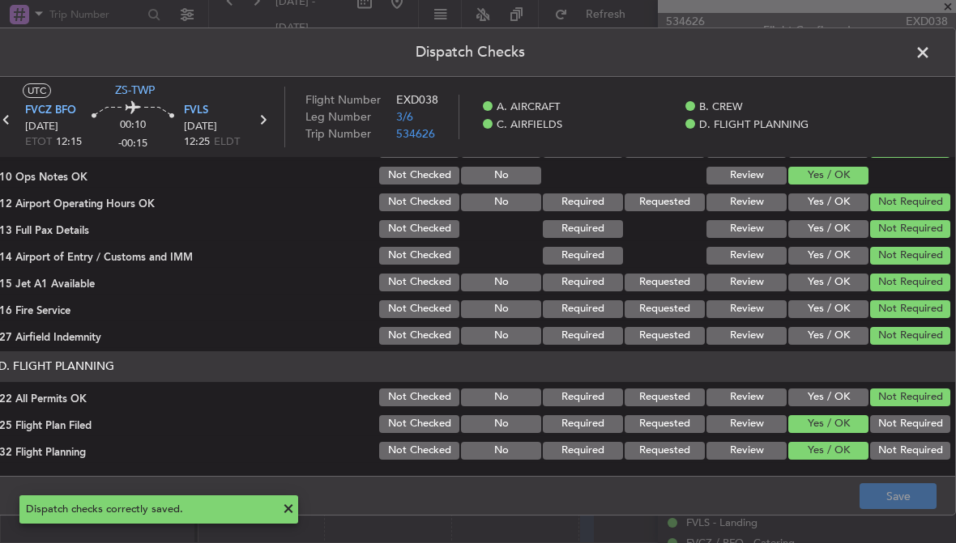
click at [930, 57] on span at bounding box center [930, 56] width 0 height 32
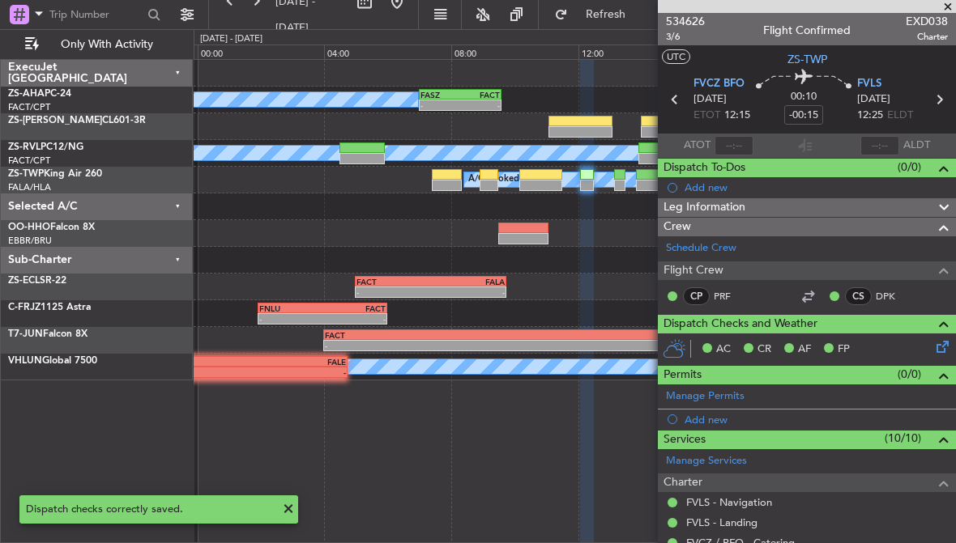
click at [549, 181] on div at bounding box center [540, 185] width 43 height 11
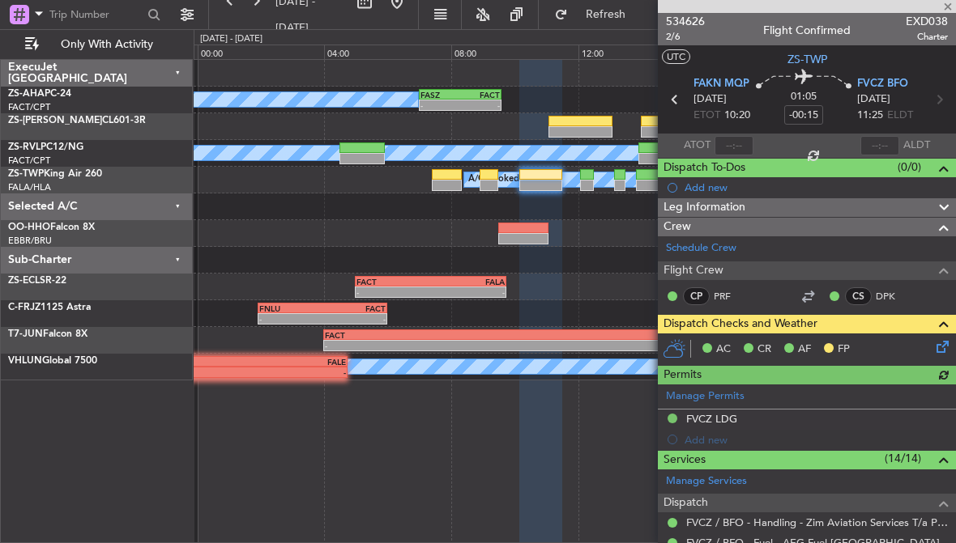
click at [942, 346] on icon at bounding box center [939, 344] width 13 height 13
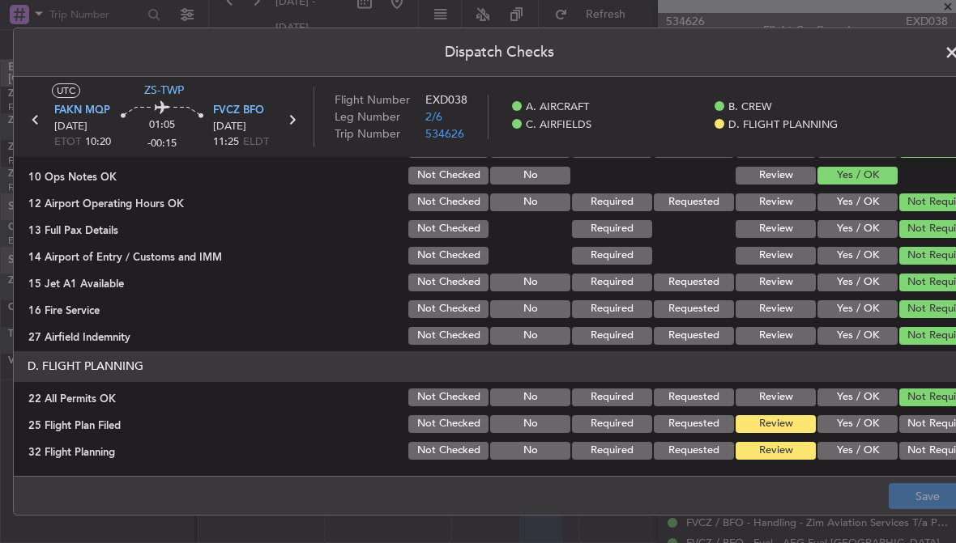
scroll to position [418, 0]
click at [869, 453] on button "Yes / OK" at bounding box center [857, 451] width 80 height 18
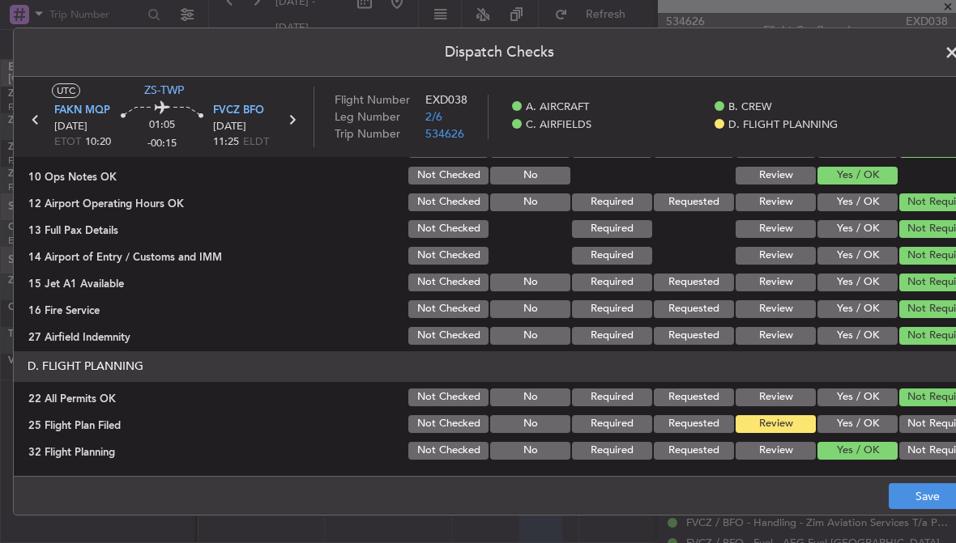
click at [867, 427] on button "Yes / OK" at bounding box center [857, 424] width 80 height 18
click at [909, 487] on button "Save" at bounding box center [926, 496] width 77 height 26
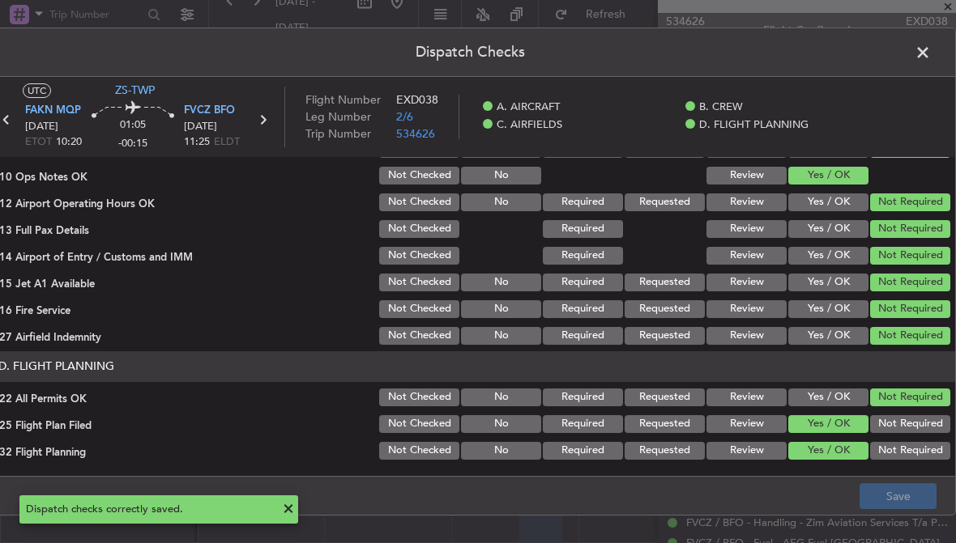
scroll to position [0, 29]
click at [930, 53] on span at bounding box center [930, 56] width 0 height 32
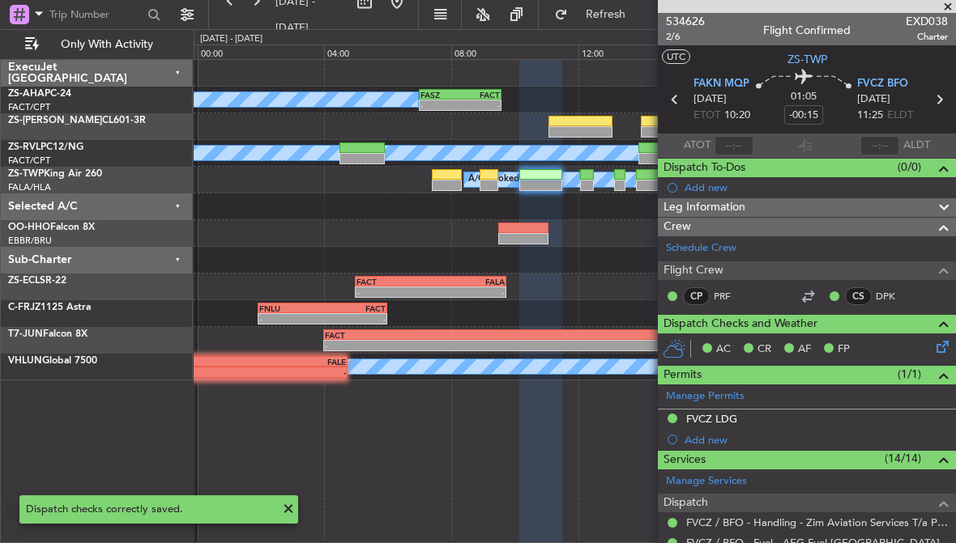
click at [490, 183] on div at bounding box center [488, 185] width 19 height 11
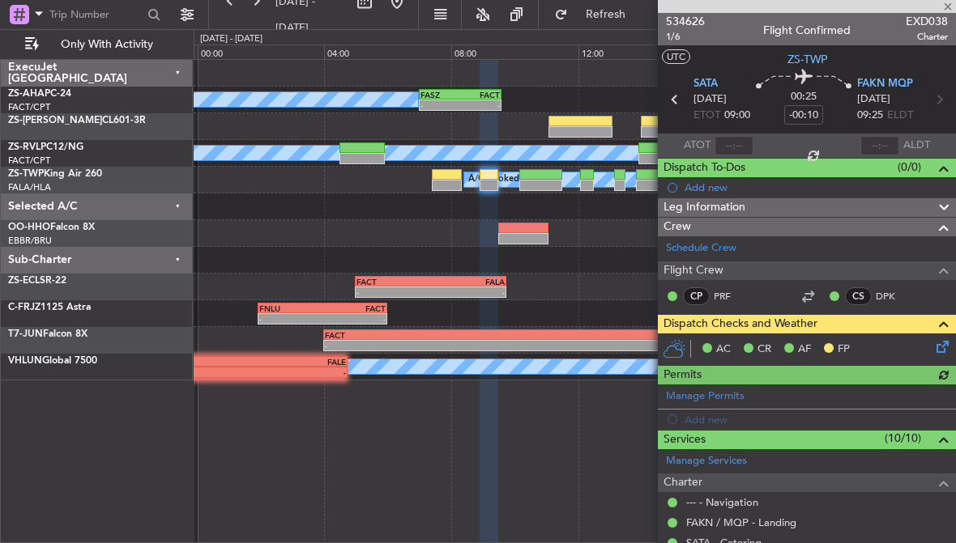
click at [939, 344] on icon at bounding box center [939, 344] width 13 height 13
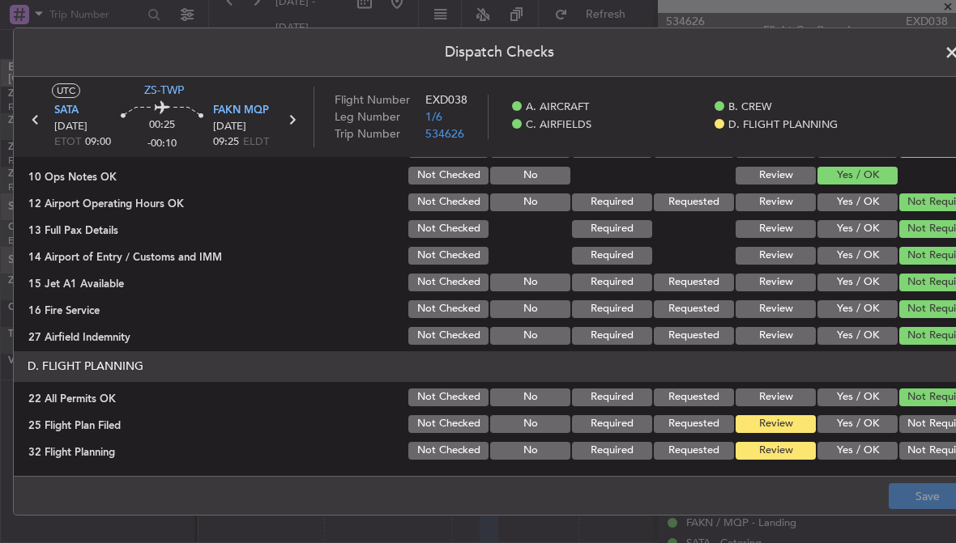
scroll to position [418, 0]
click at [871, 449] on button "Yes / OK" at bounding box center [857, 451] width 80 height 18
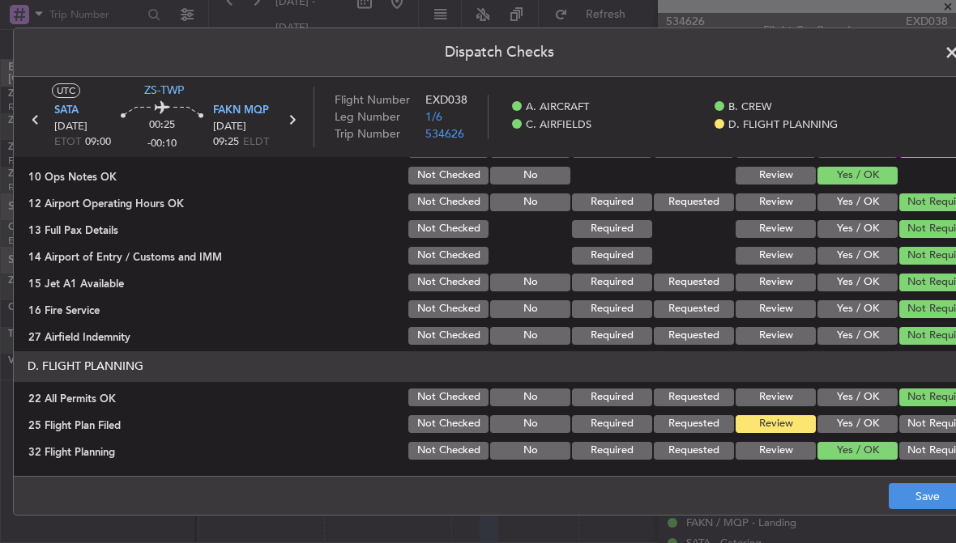
click at [866, 424] on button "Yes / OK" at bounding box center [857, 424] width 80 height 18
click at [900, 493] on button "Save" at bounding box center [926, 496] width 77 height 26
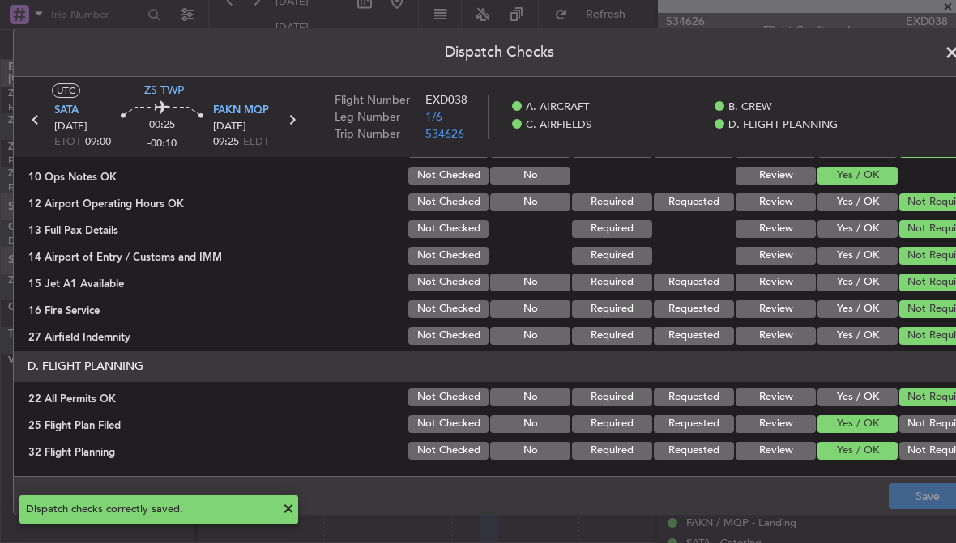
click at [955, 56] on span at bounding box center [960, 56] width 0 height 32
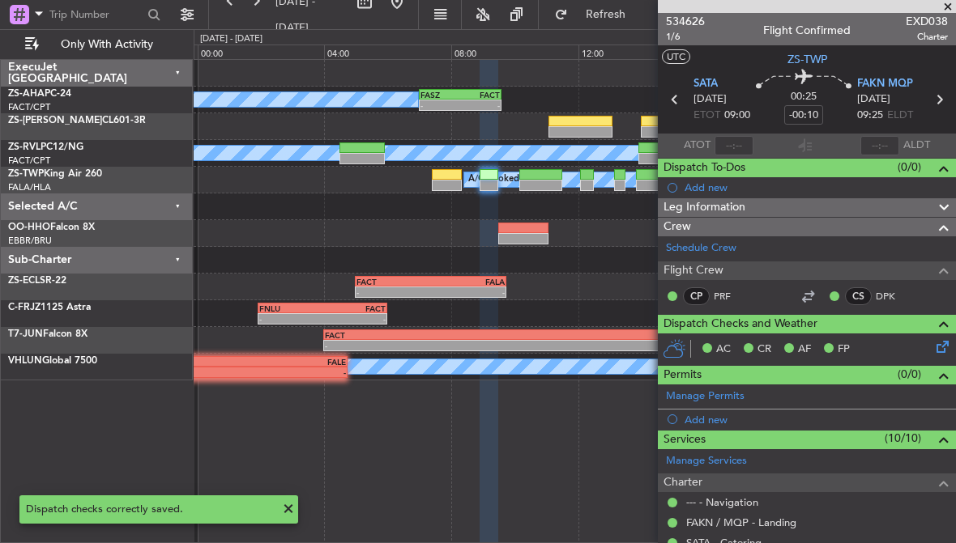
click at [447, 180] on div at bounding box center [446, 185] width 29 height 11
type input "-00:25"
type input "0"
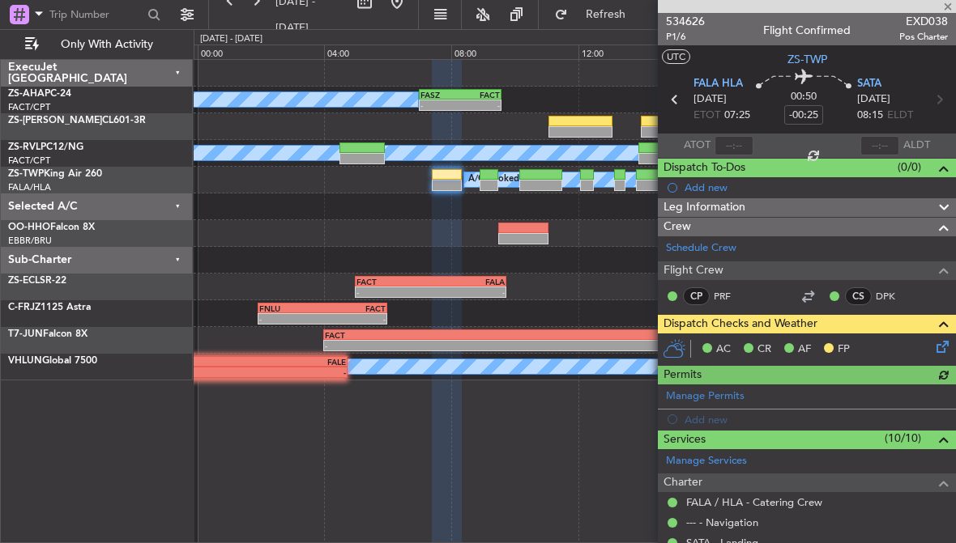
click at [938, 345] on icon at bounding box center [939, 344] width 13 height 13
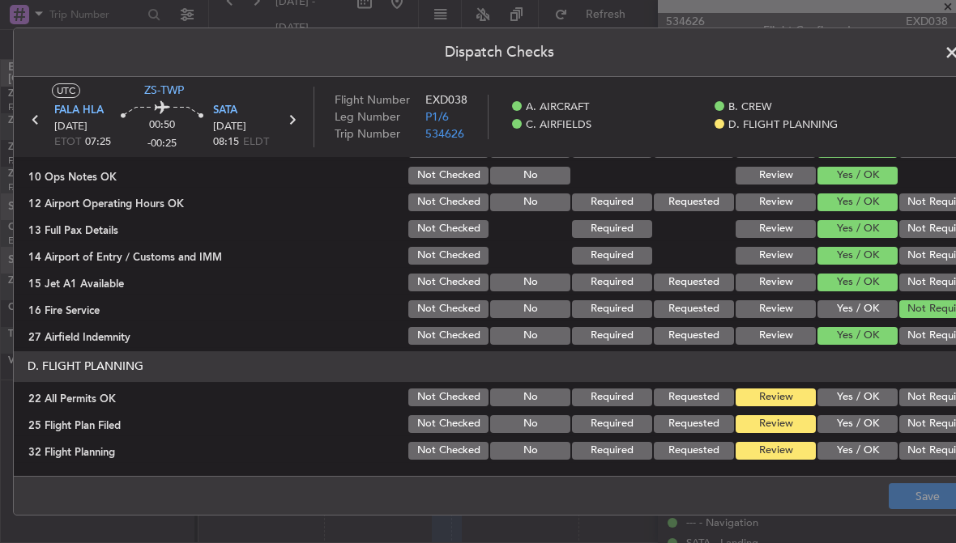
click at [869, 400] on button "Yes / OK" at bounding box center [857, 398] width 80 height 18
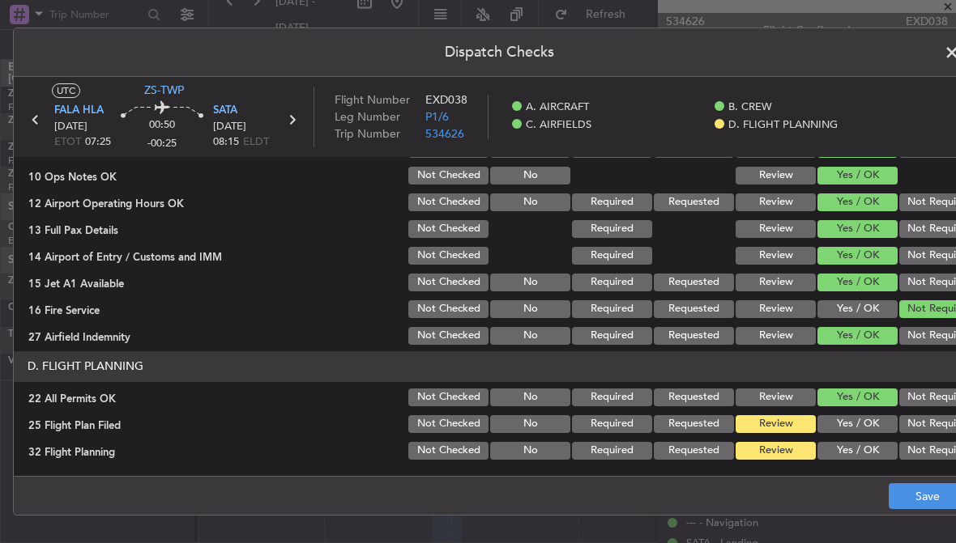
click at [869, 425] on button "Yes / OK" at bounding box center [857, 424] width 80 height 18
click at [867, 453] on button "Yes / OK" at bounding box center [857, 451] width 80 height 18
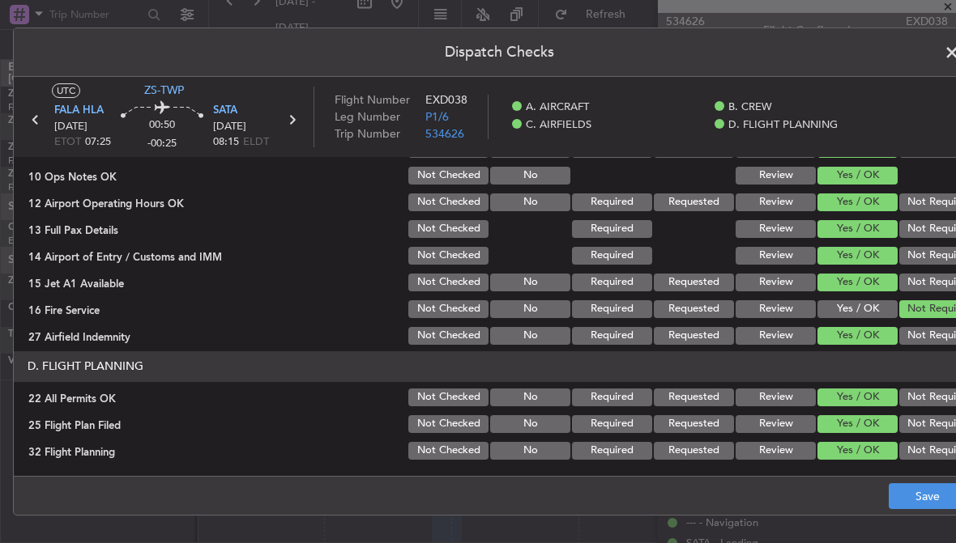
click at [899, 500] on button "Save" at bounding box center [926, 496] width 77 height 26
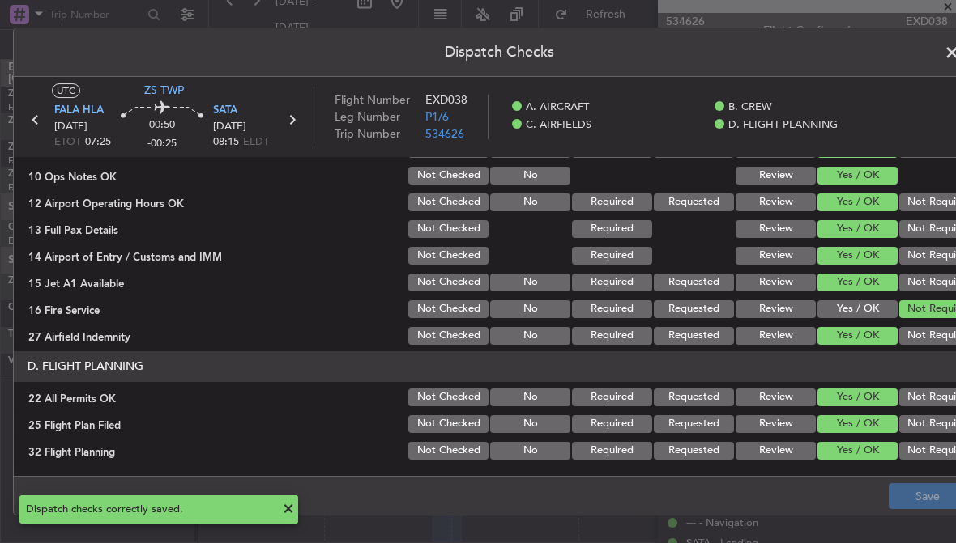
click at [955, 57] on span at bounding box center [960, 56] width 0 height 32
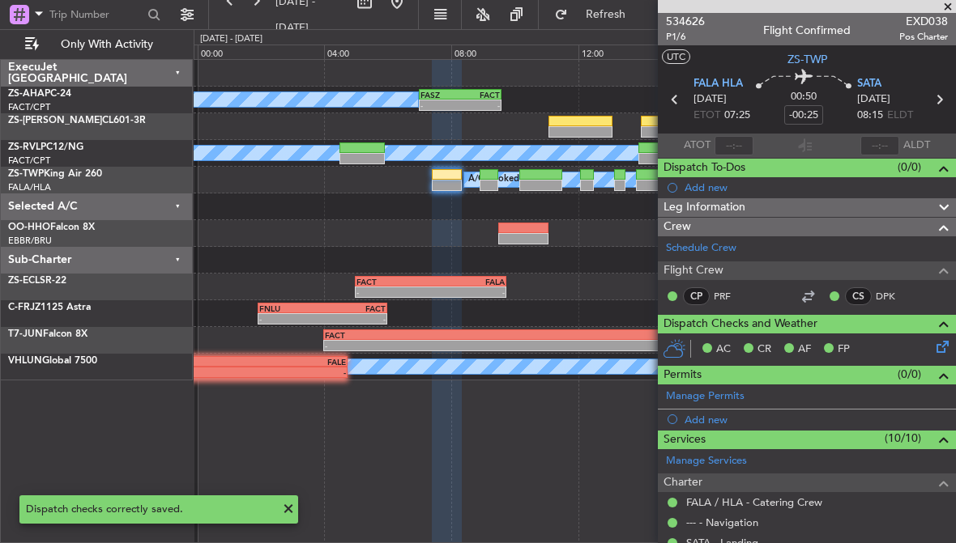
click at [947, 53] on section "UTC ZS-TWP" at bounding box center [807, 57] width 298 height 24
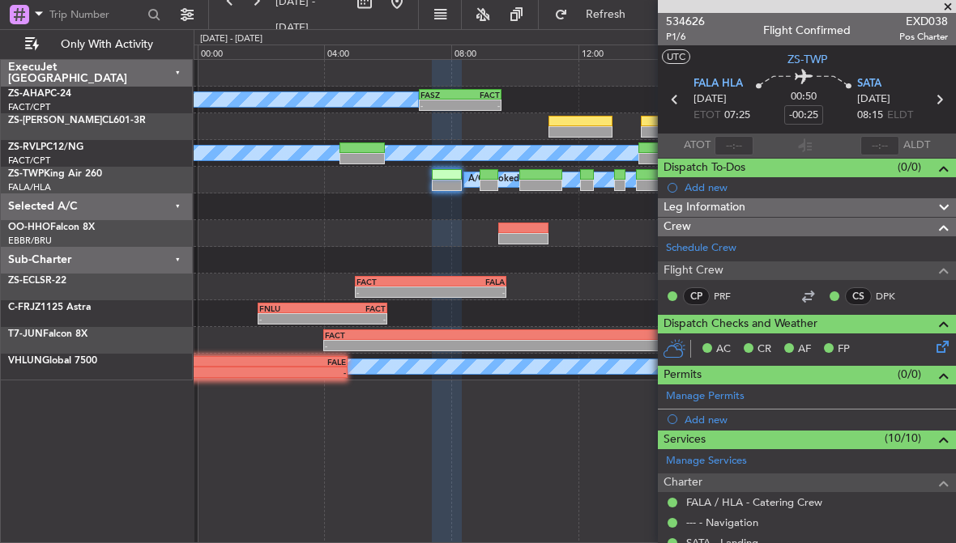
click at [948, 6] on span at bounding box center [947, 7] width 16 height 15
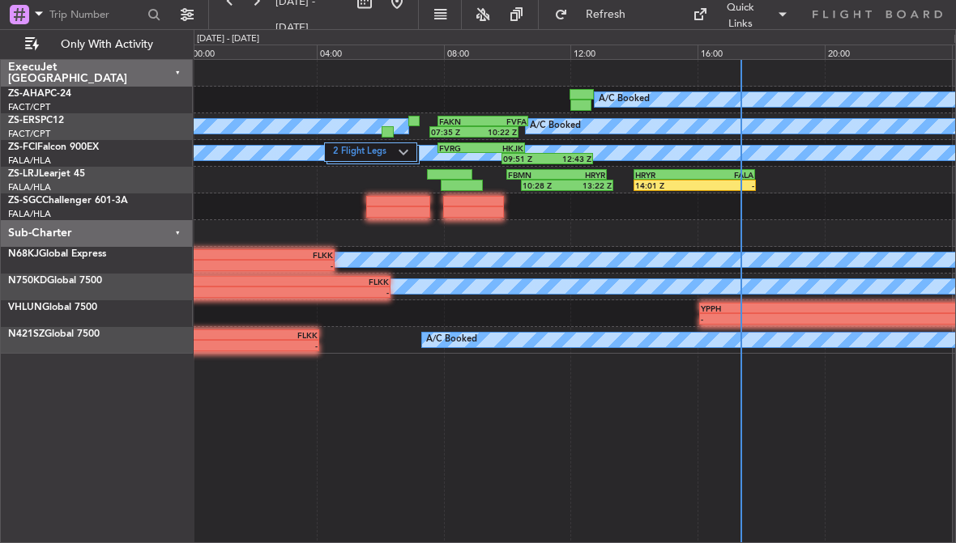
click at [709, 173] on div "FALA" at bounding box center [723, 175] width 59 height 10
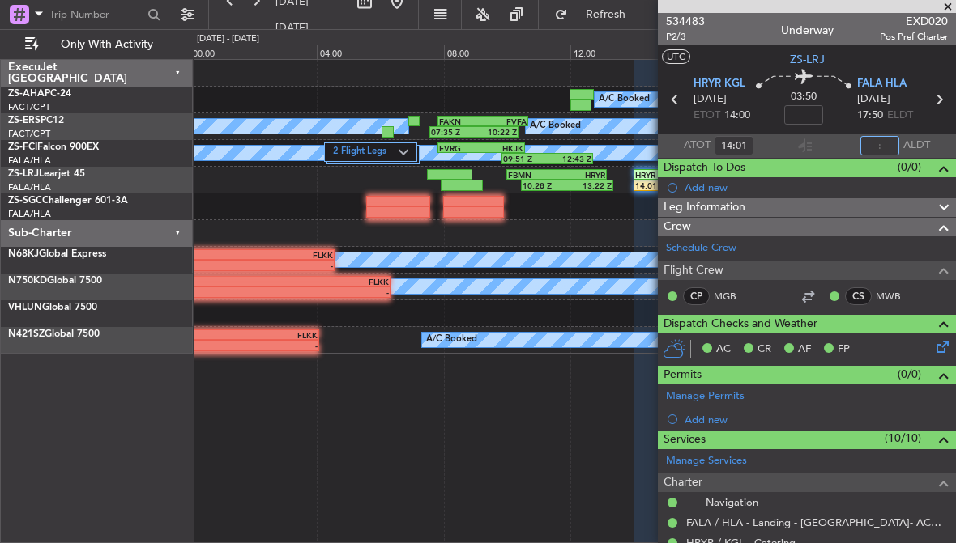
click at [883, 140] on input "text" at bounding box center [879, 145] width 39 height 19
type input "17:21"
click at [948, 2] on span at bounding box center [947, 7] width 16 height 15
